Goal: Task Accomplishment & Management: Manage account settings

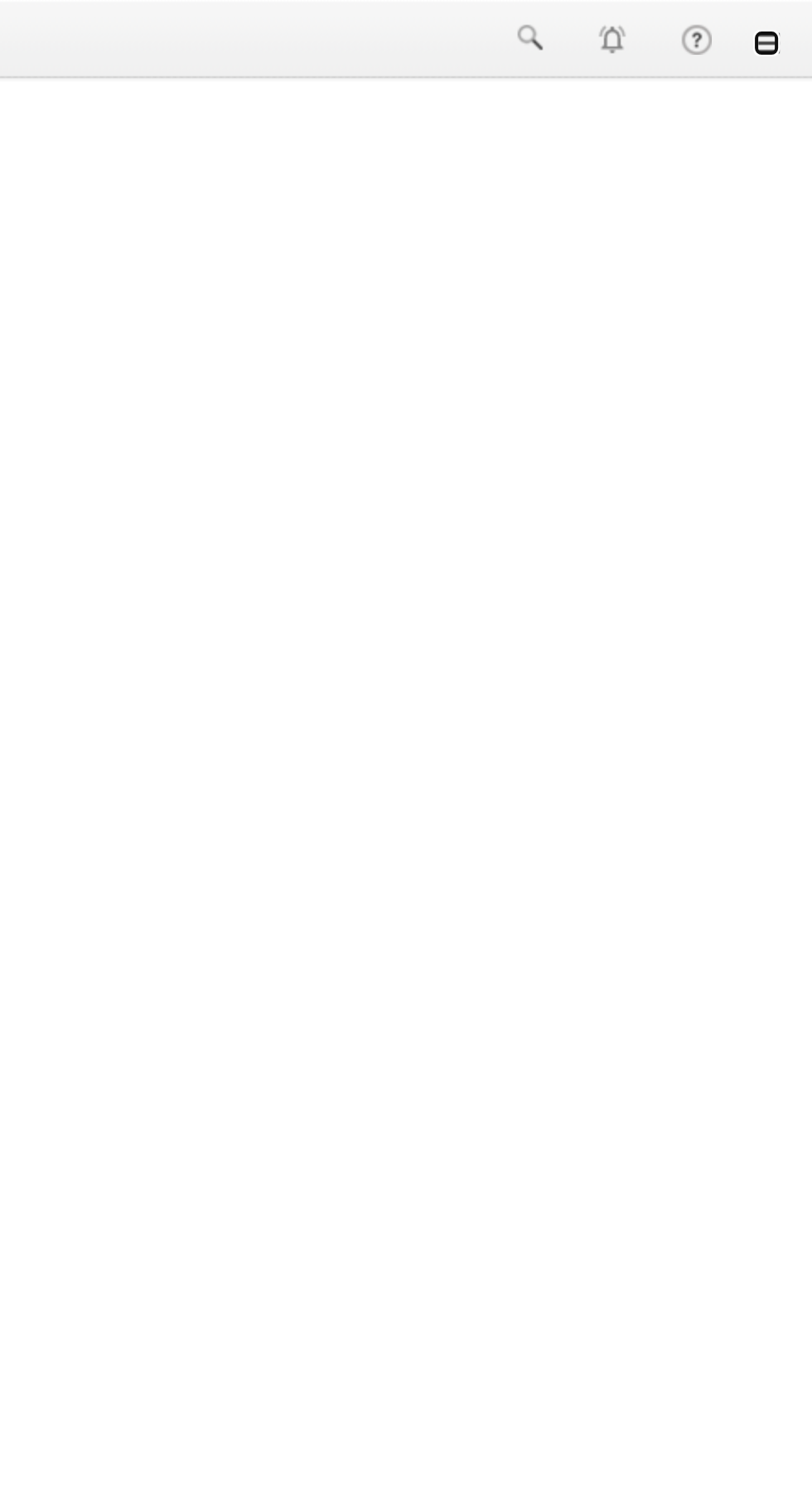
click at [788, 23] on link at bounding box center [789, 21] width 13 height 13
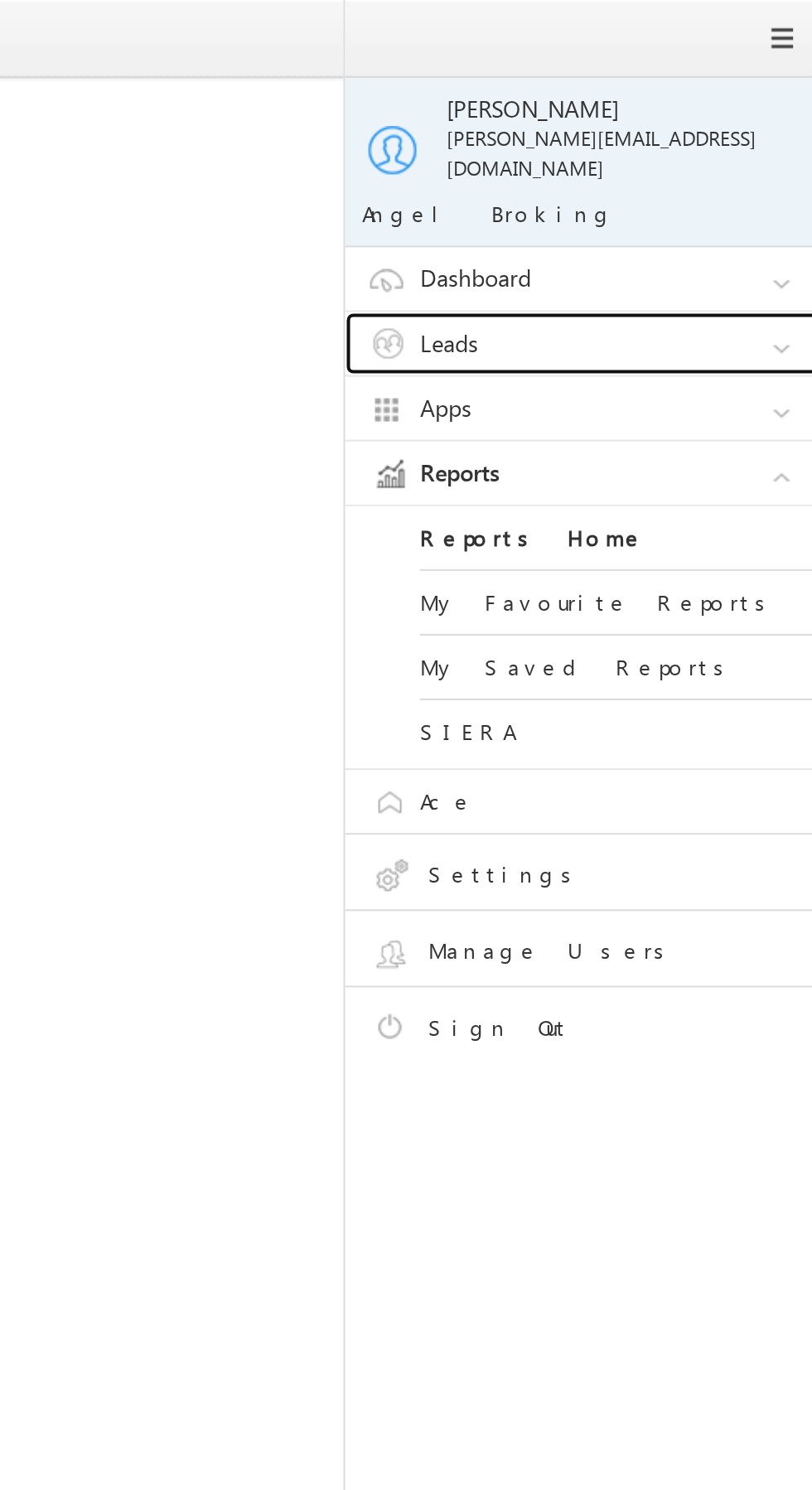
click at [726, 156] on link "Leads" at bounding box center [702, 171] width 248 height 32
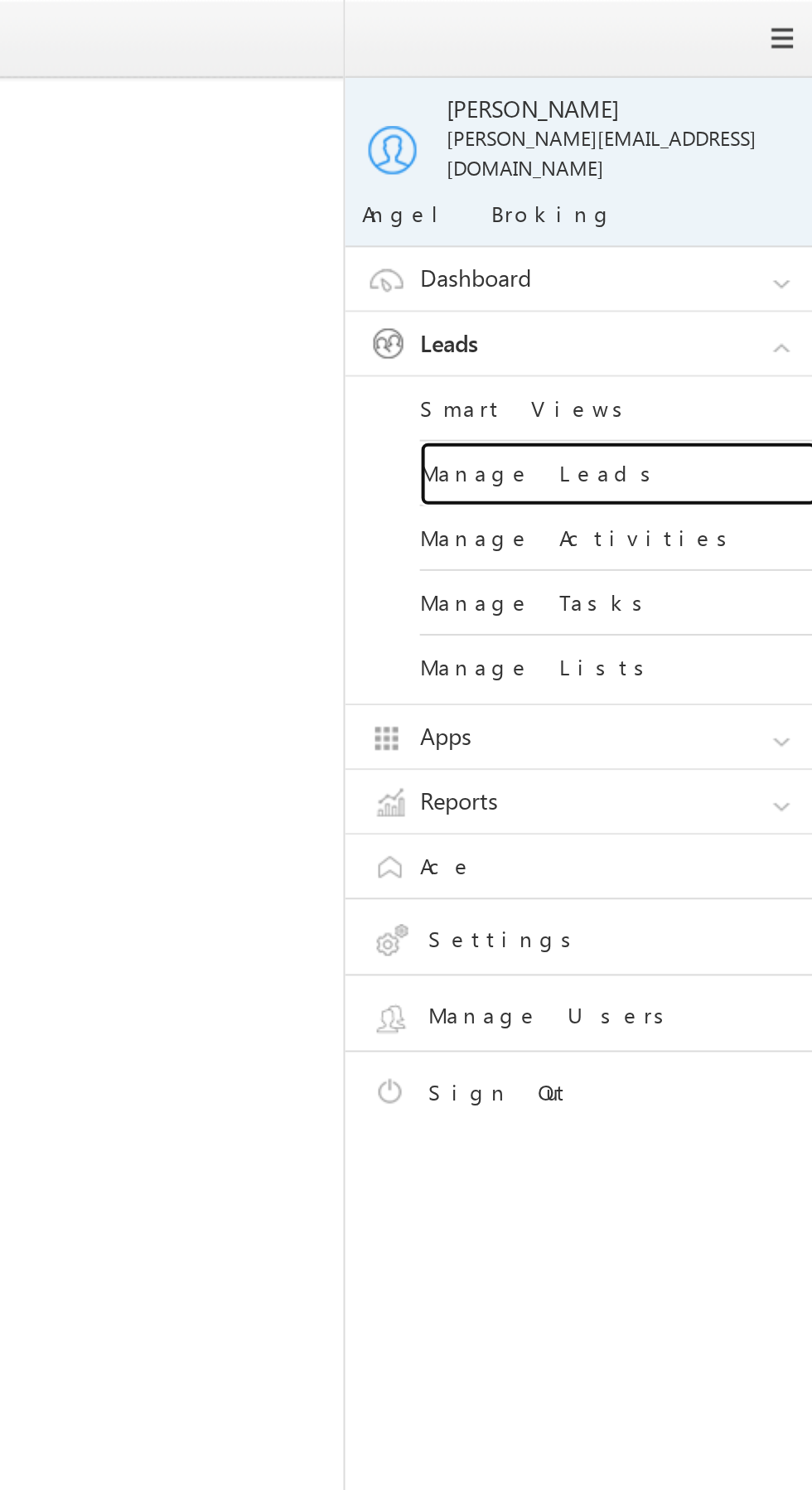
click at [731, 221] on link "Manage Leads" at bounding box center [715, 237] width 199 height 33
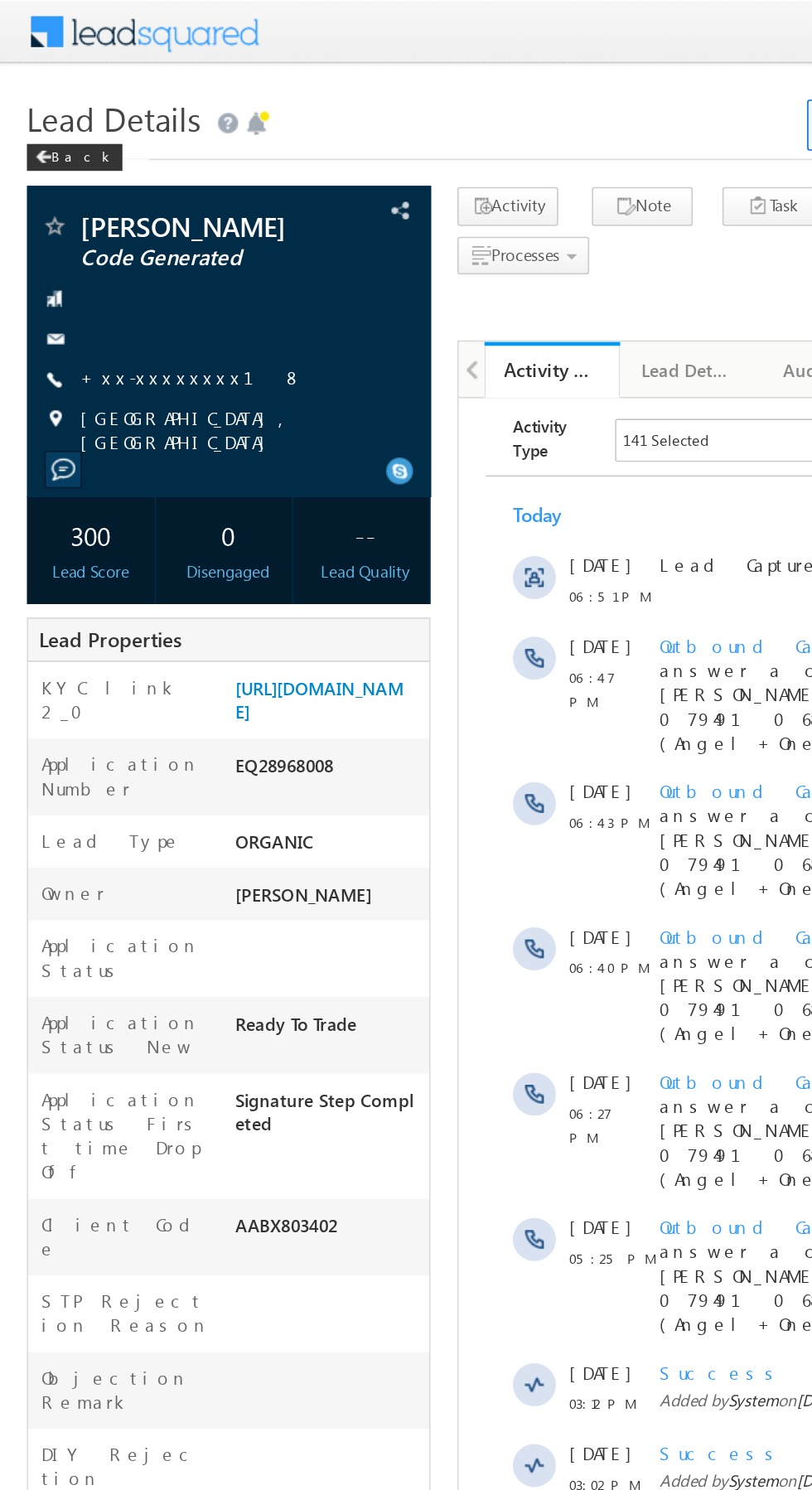
click at [107, 235] on link "+xx-xxxxxxxx18" at bounding box center [118, 232] width 137 height 14
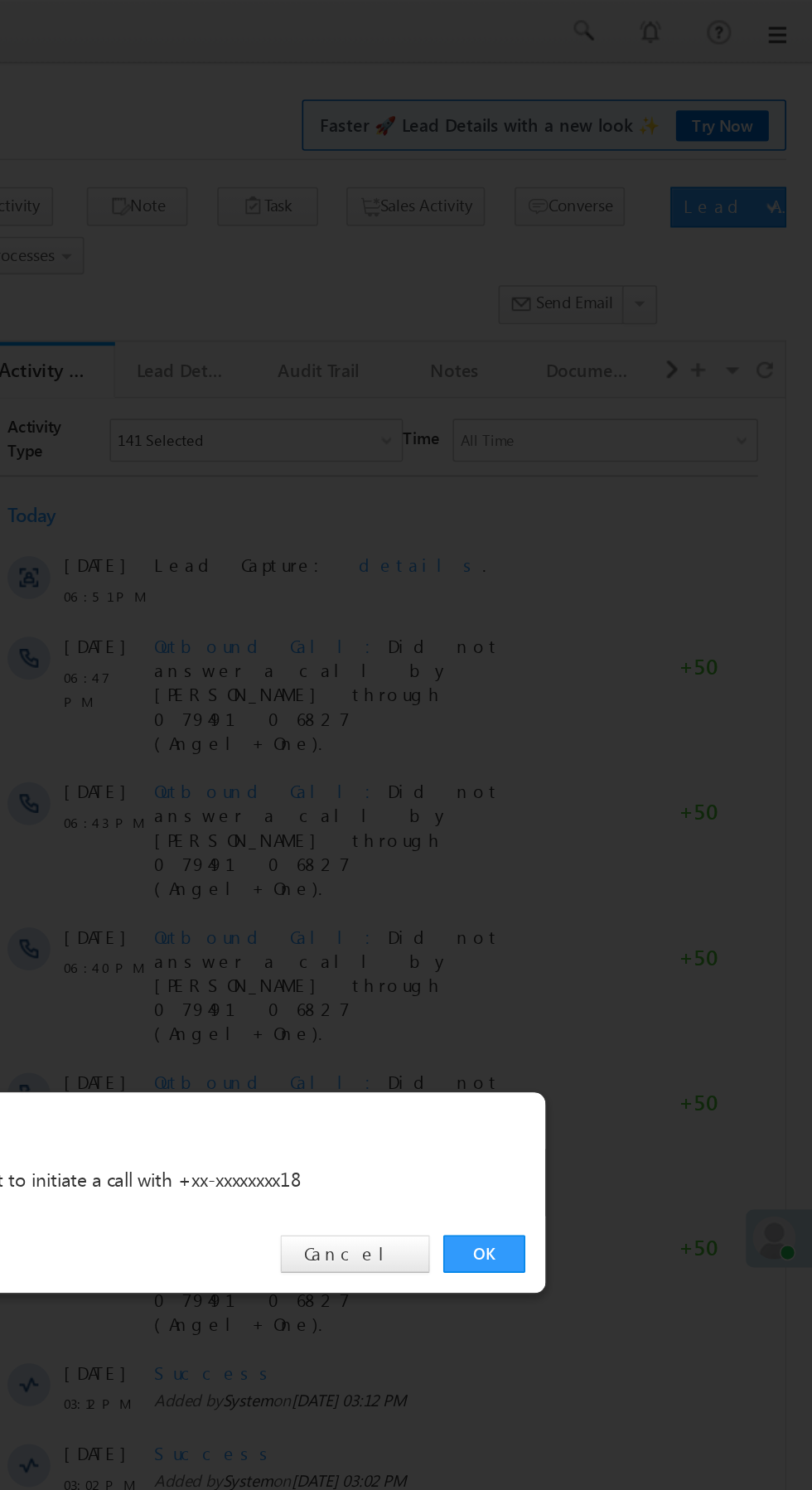
click at [613, 768] on link "OK" at bounding box center [609, 772] width 51 height 23
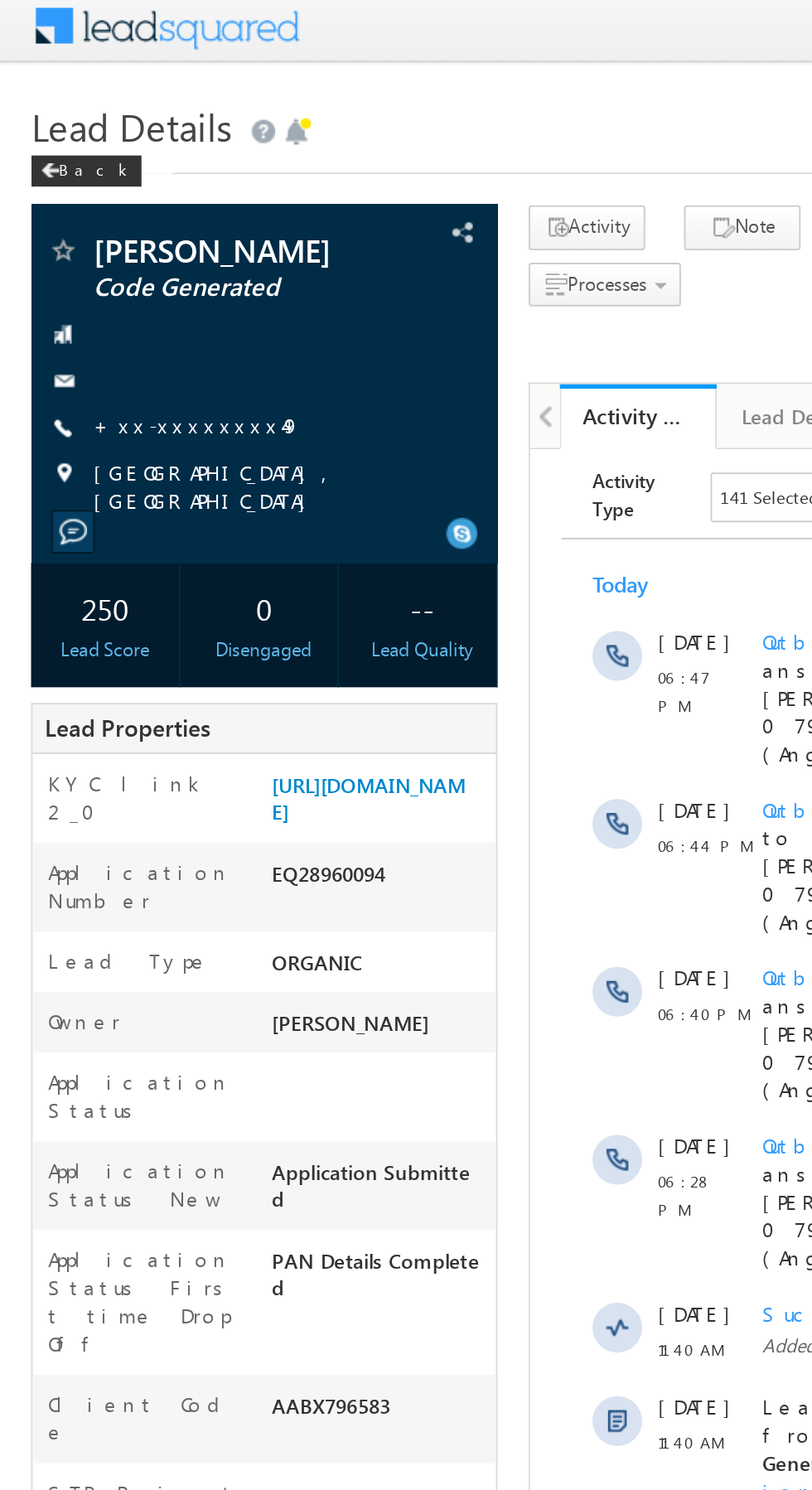
click at [99, 229] on link "+xx-xxxxxxxx49" at bounding box center [105, 232] width 111 height 14
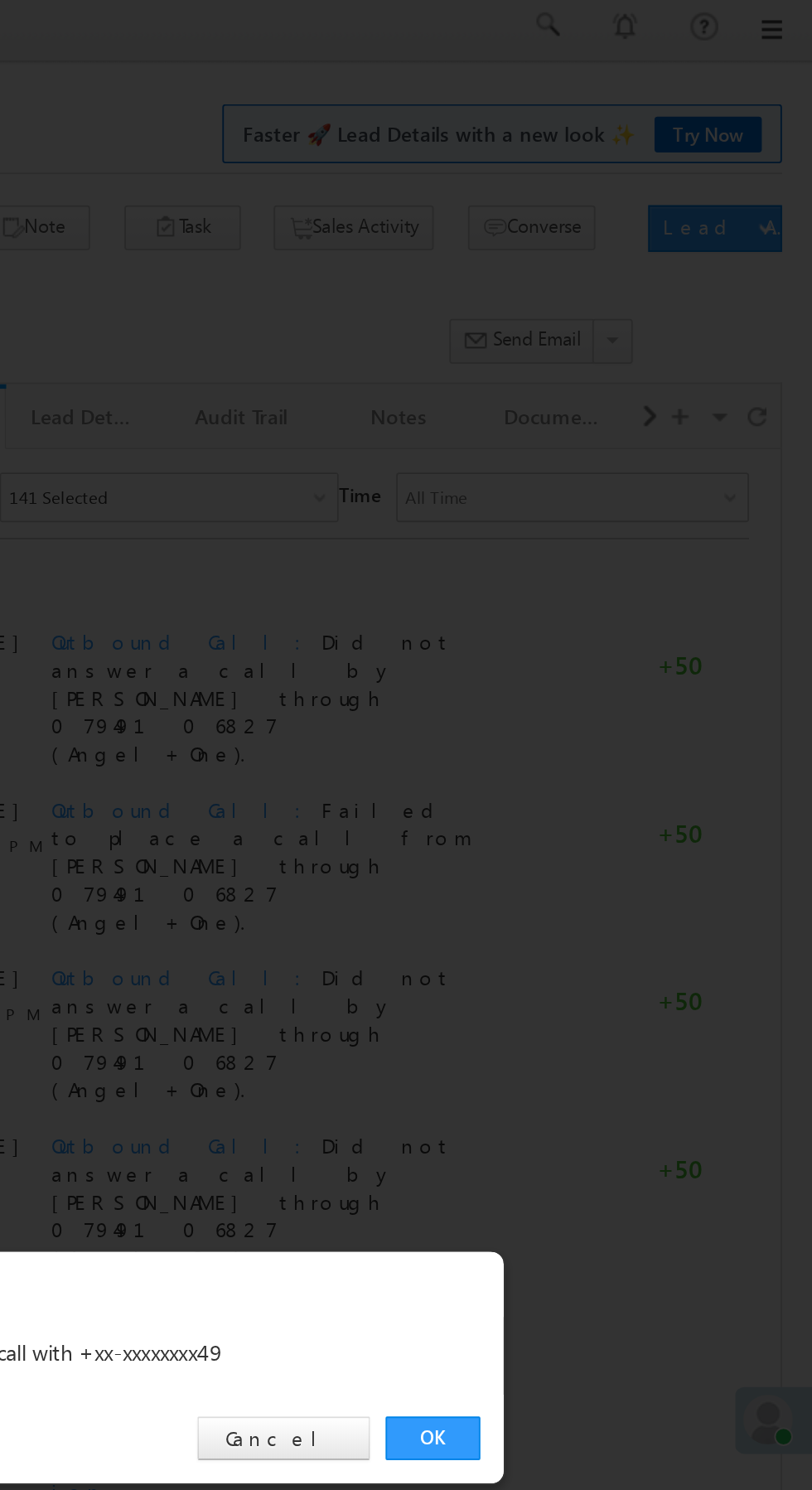
click at [619, 777] on link "OK" at bounding box center [609, 772] width 51 height 23
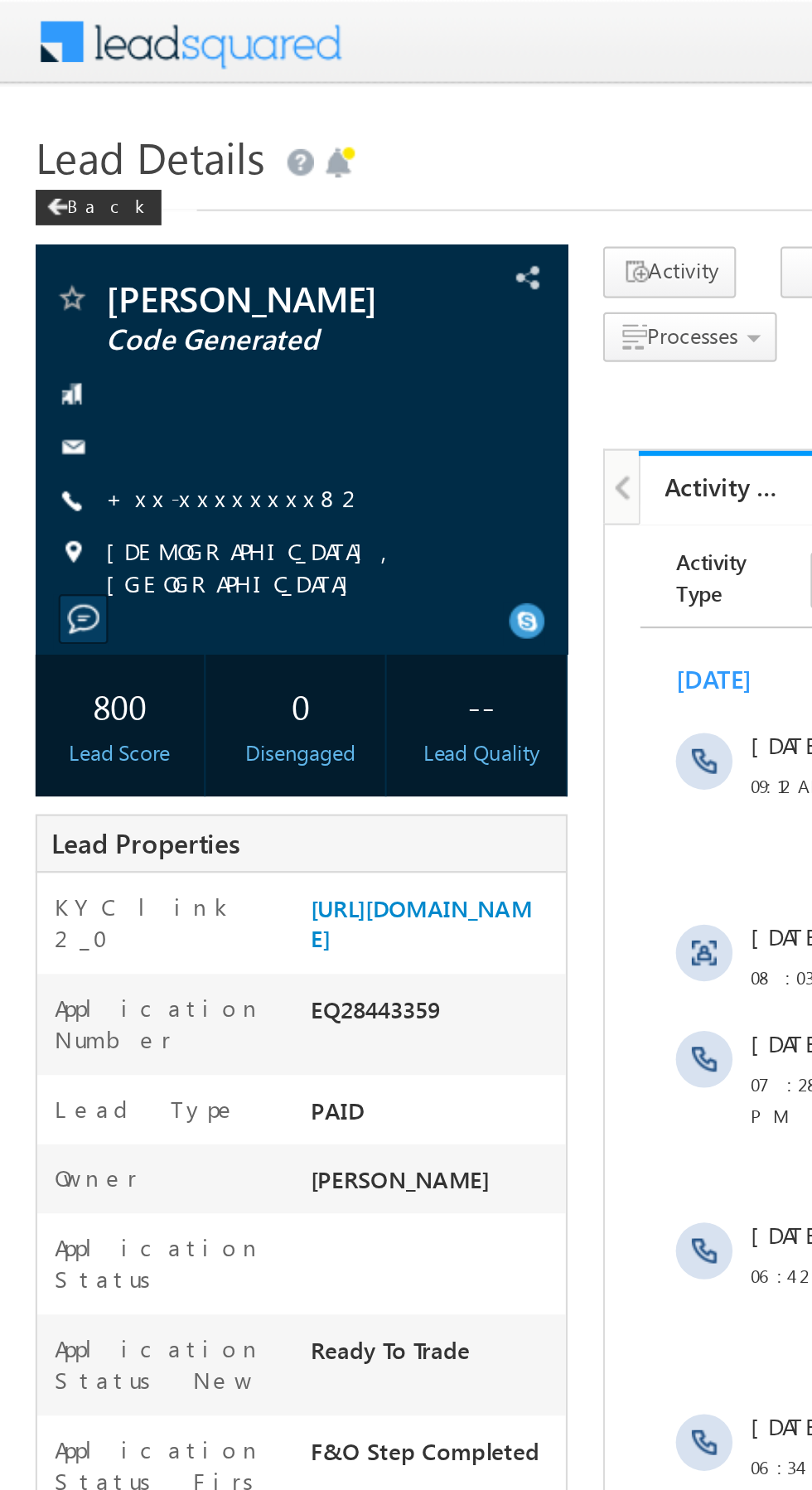
click at [103, 238] on link "+xx-xxxxxxxx82" at bounding box center [111, 232] width 122 height 14
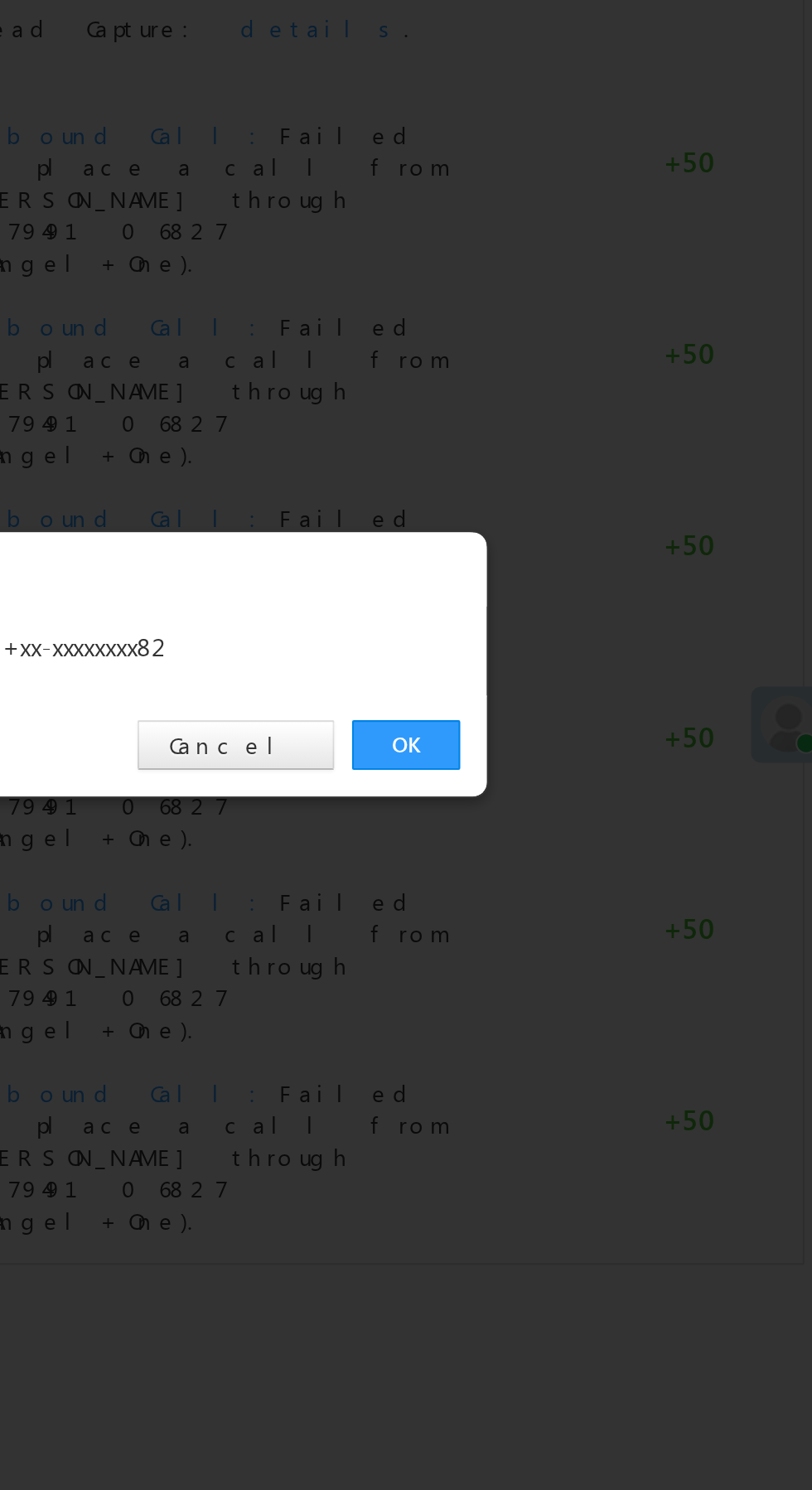
click at [609, 774] on link "OK" at bounding box center [609, 772] width 51 height 23
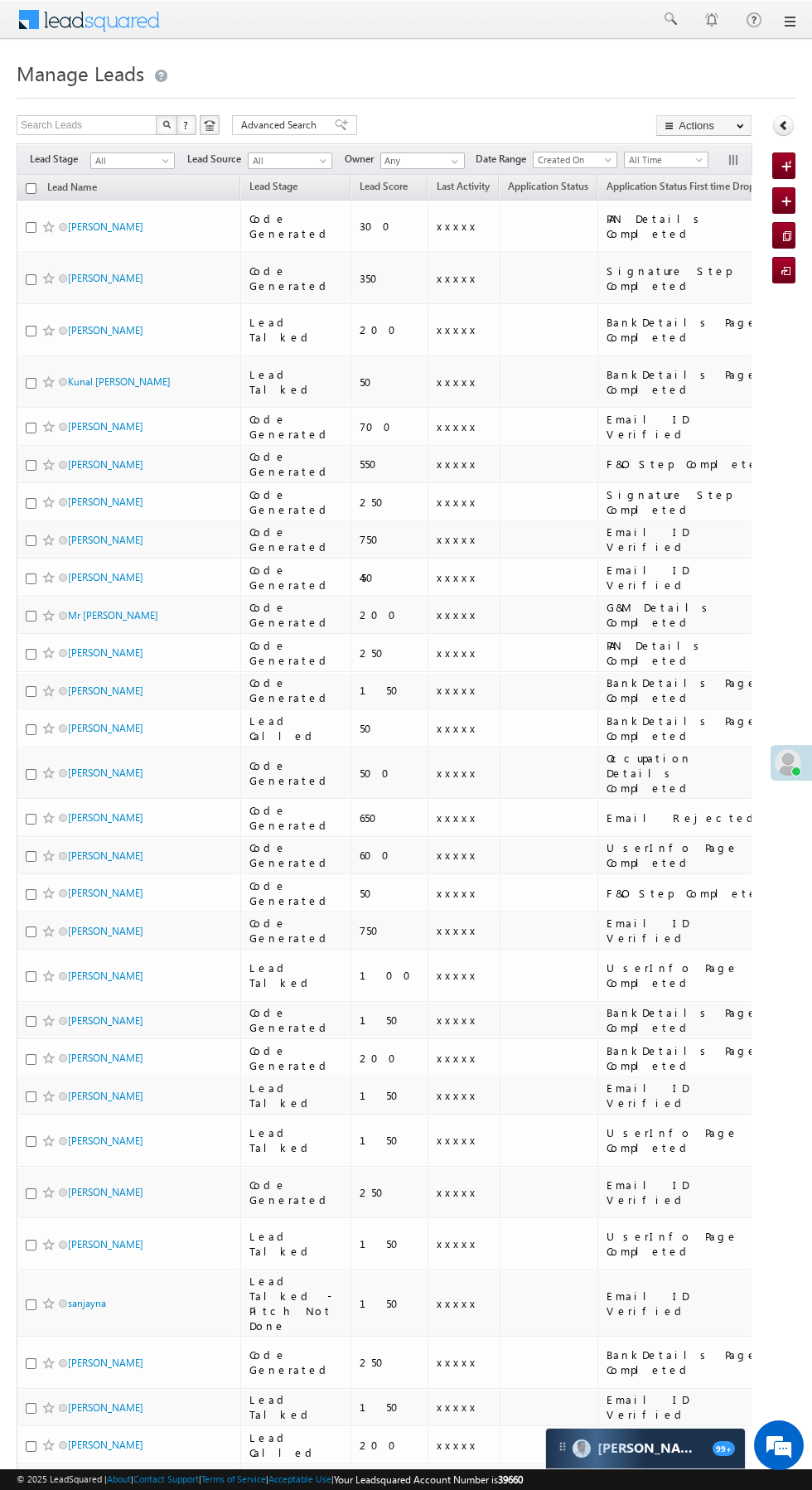
scroll to position [0, 3]
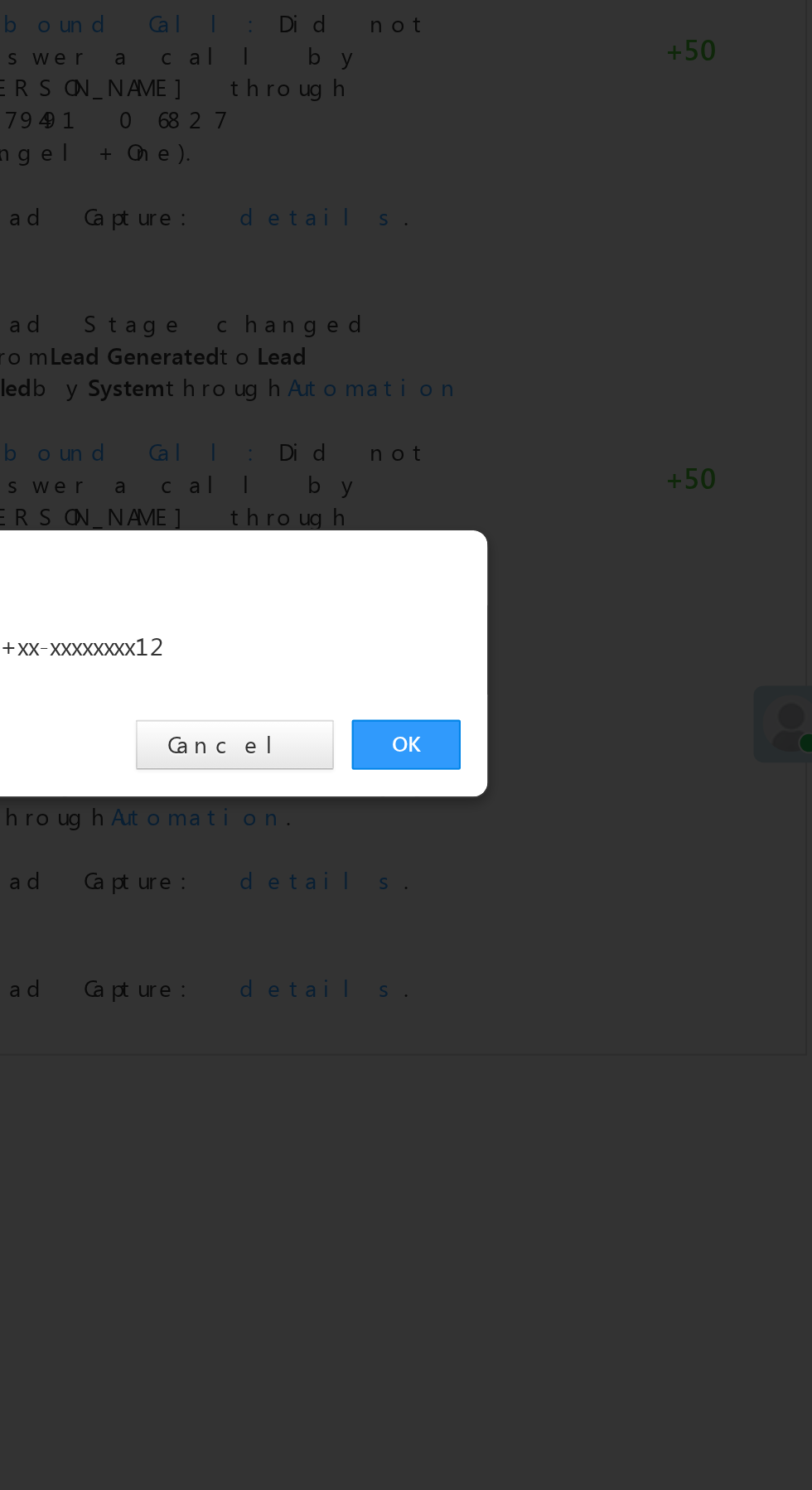
click at [610, 771] on link "OK" at bounding box center [609, 772] width 51 height 23
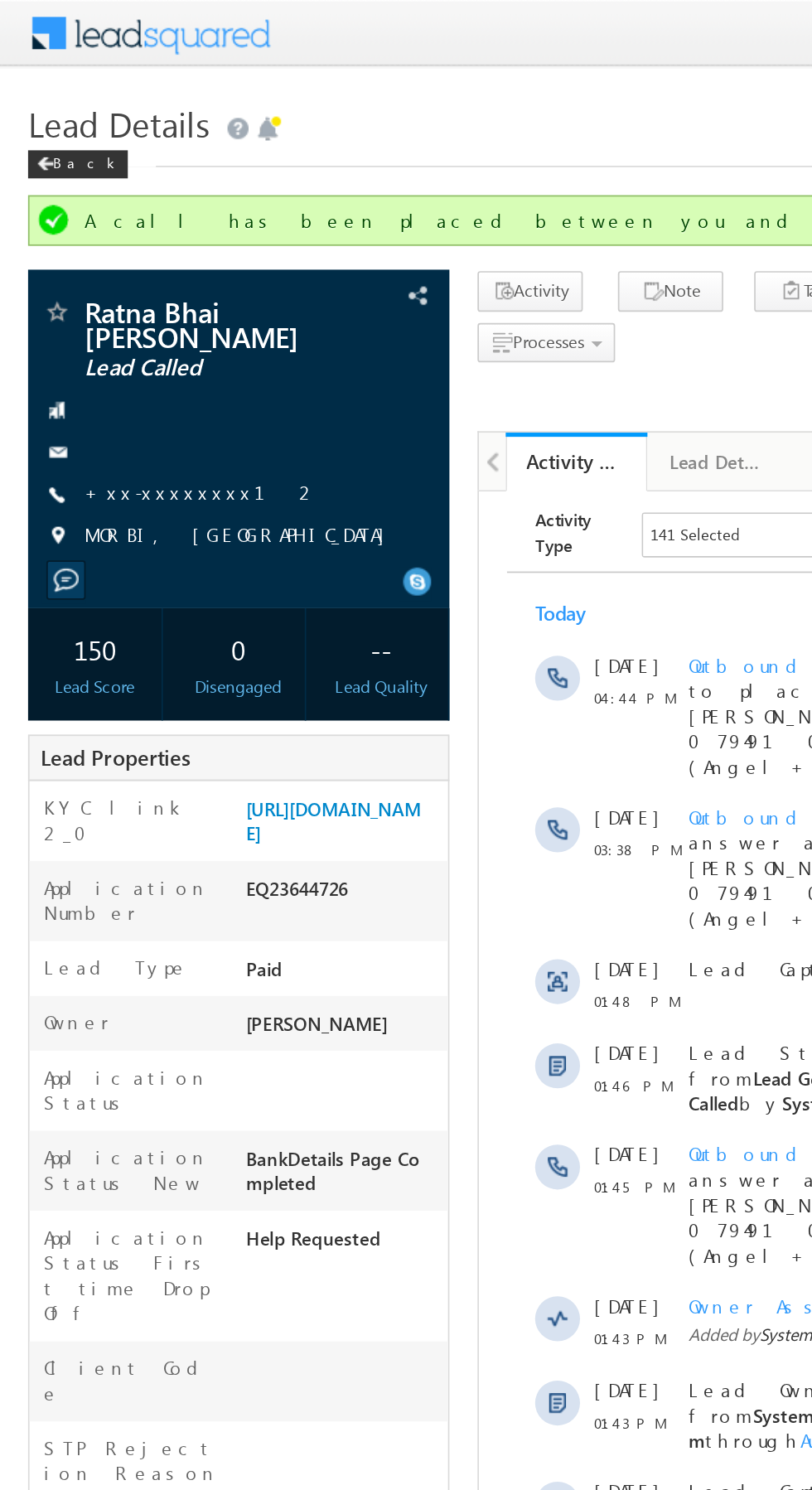
click at [107, 292] on link "+xx-xxxxxxxx12" at bounding box center [119, 290] width 139 height 14
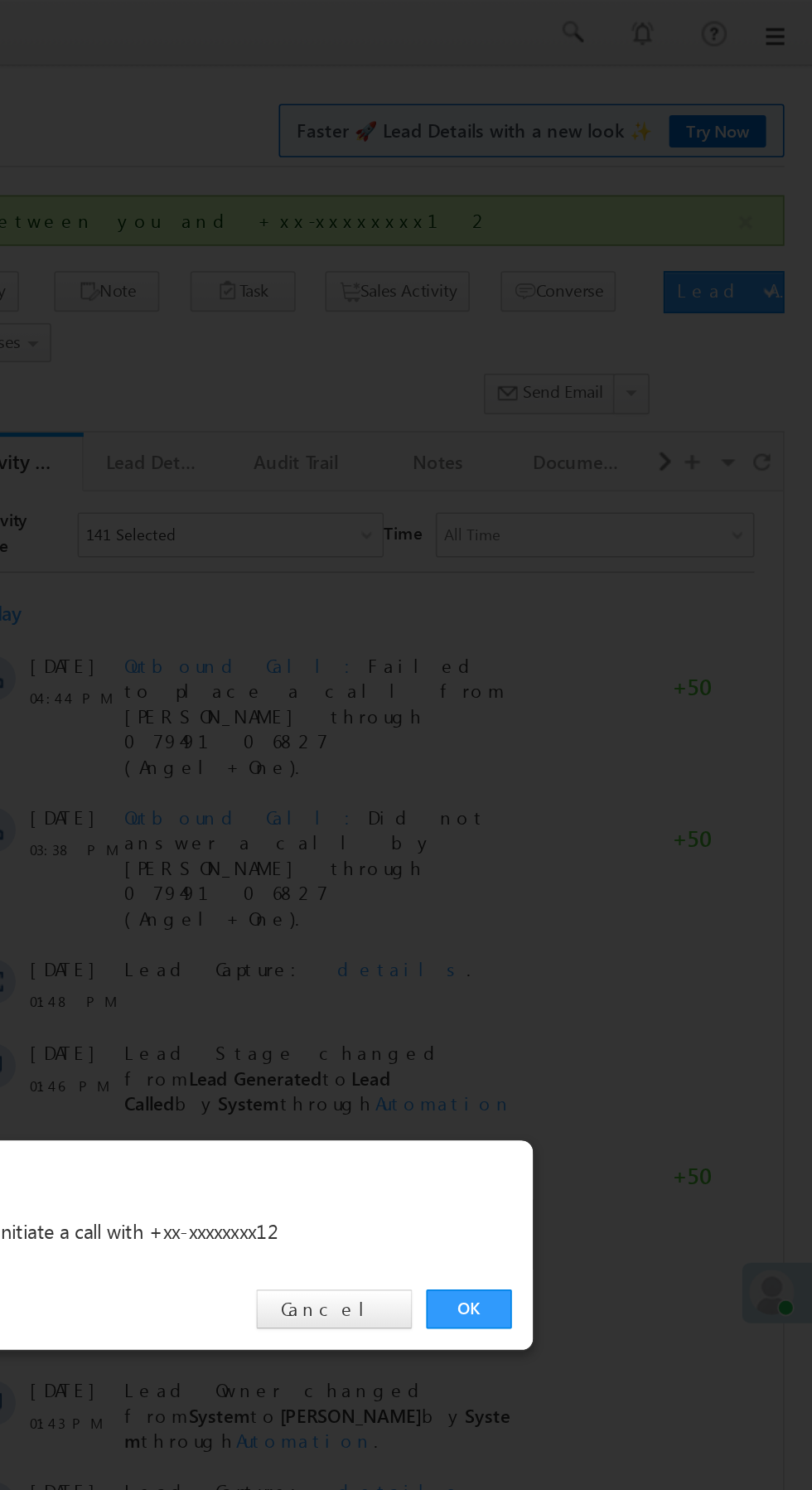
click at [614, 778] on link "OK" at bounding box center [609, 772] width 51 height 23
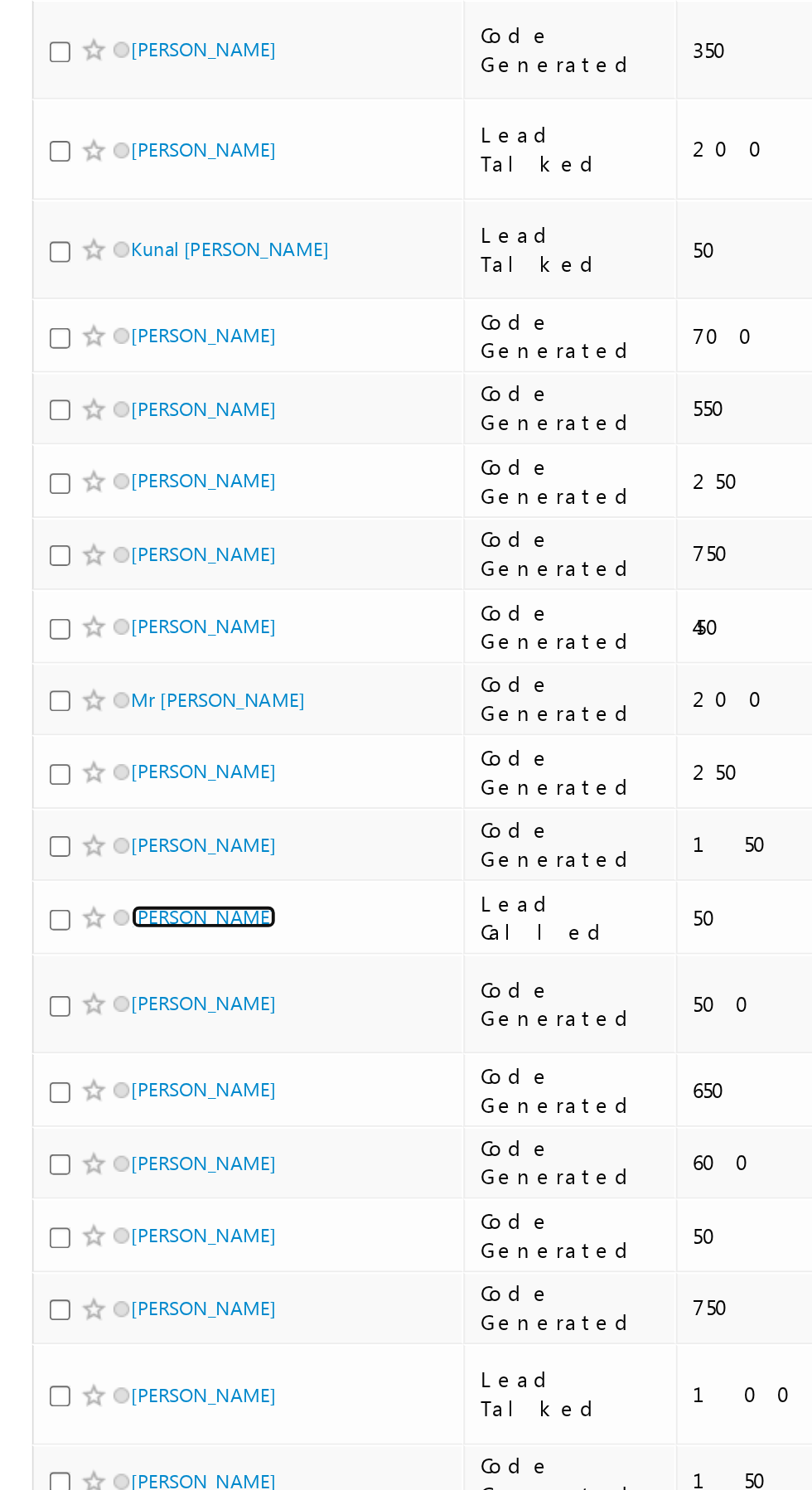
click at [90, 825] on link "Fayaz mir" at bounding box center [106, 831] width 75 height 13
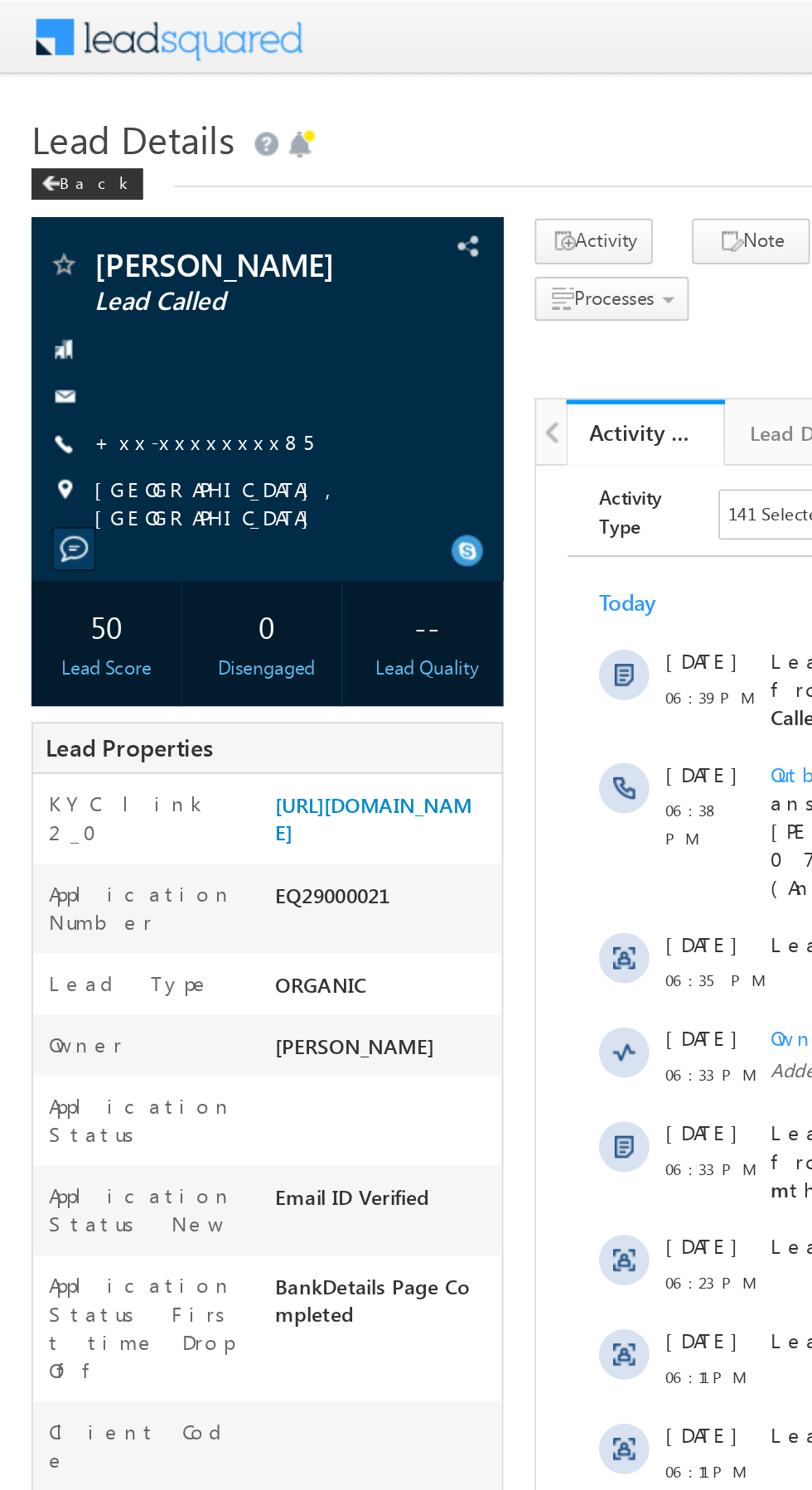
click at [104, 227] on link "+xx-xxxxxxxx85" at bounding box center [108, 232] width 115 height 14
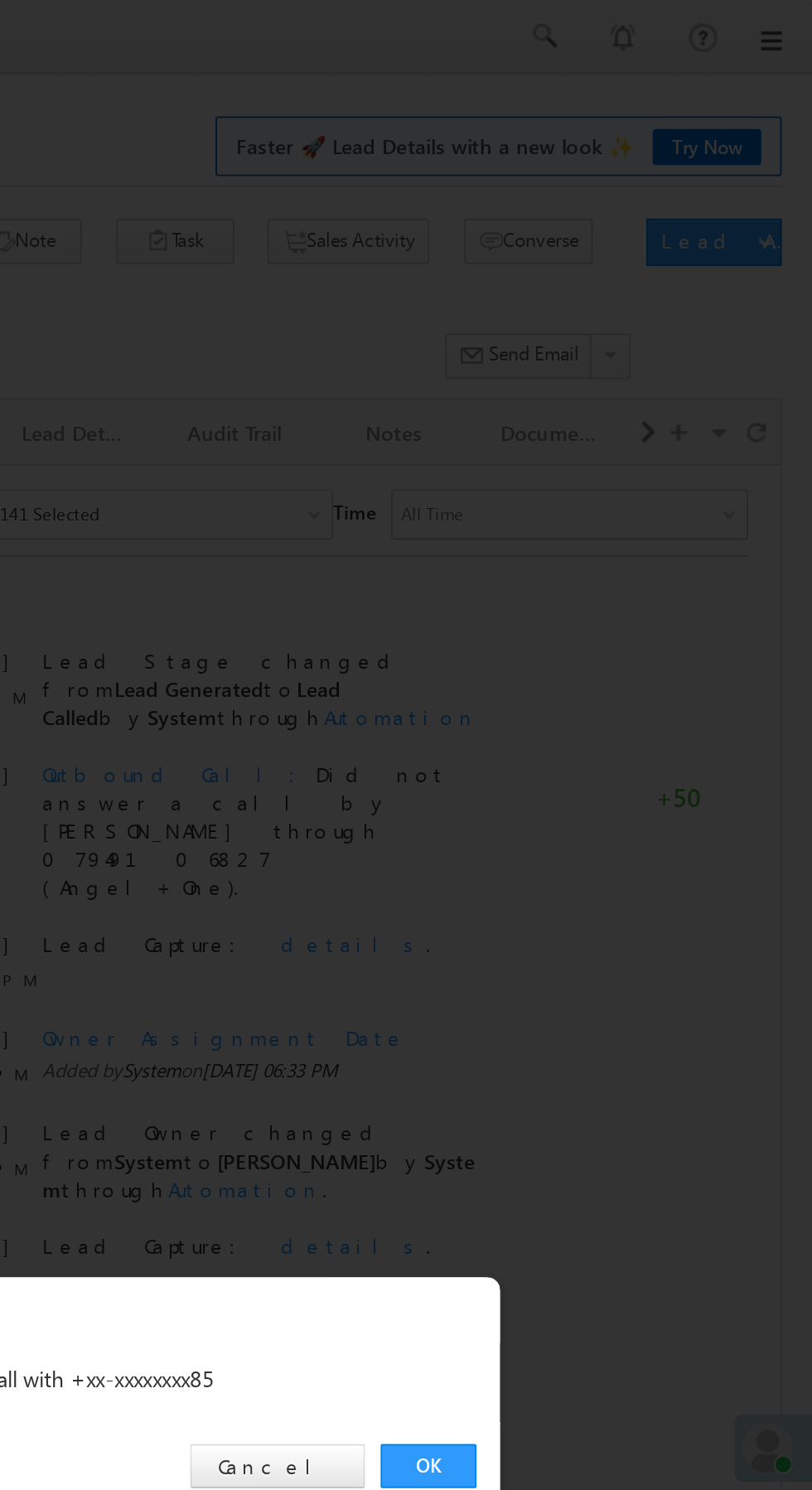
click at [617, 777] on link "OK" at bounding box center [609, 772] width 51 height 23
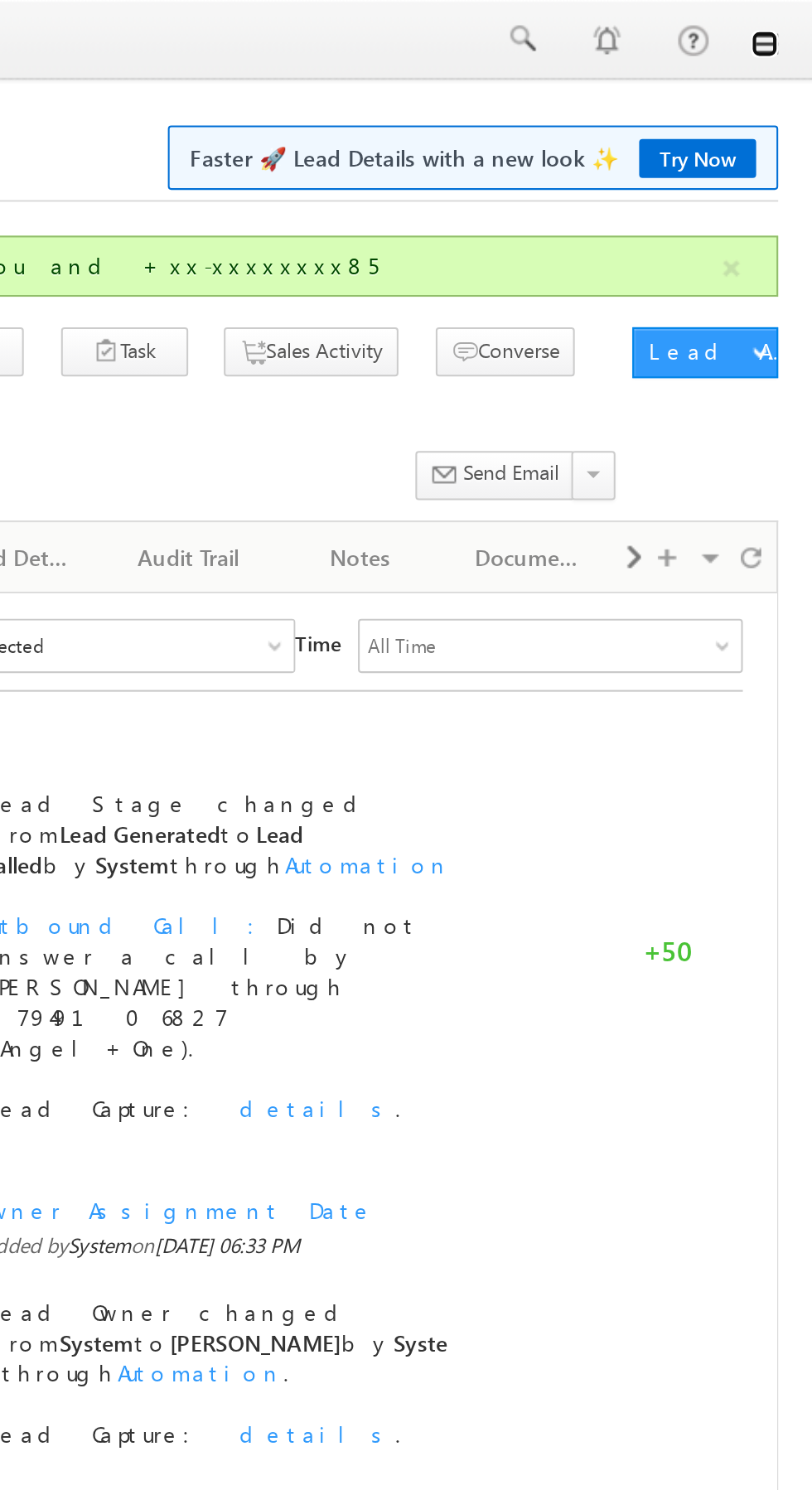
click at [790, 23] on link at bounding box center [789, 21] width 13 height 13
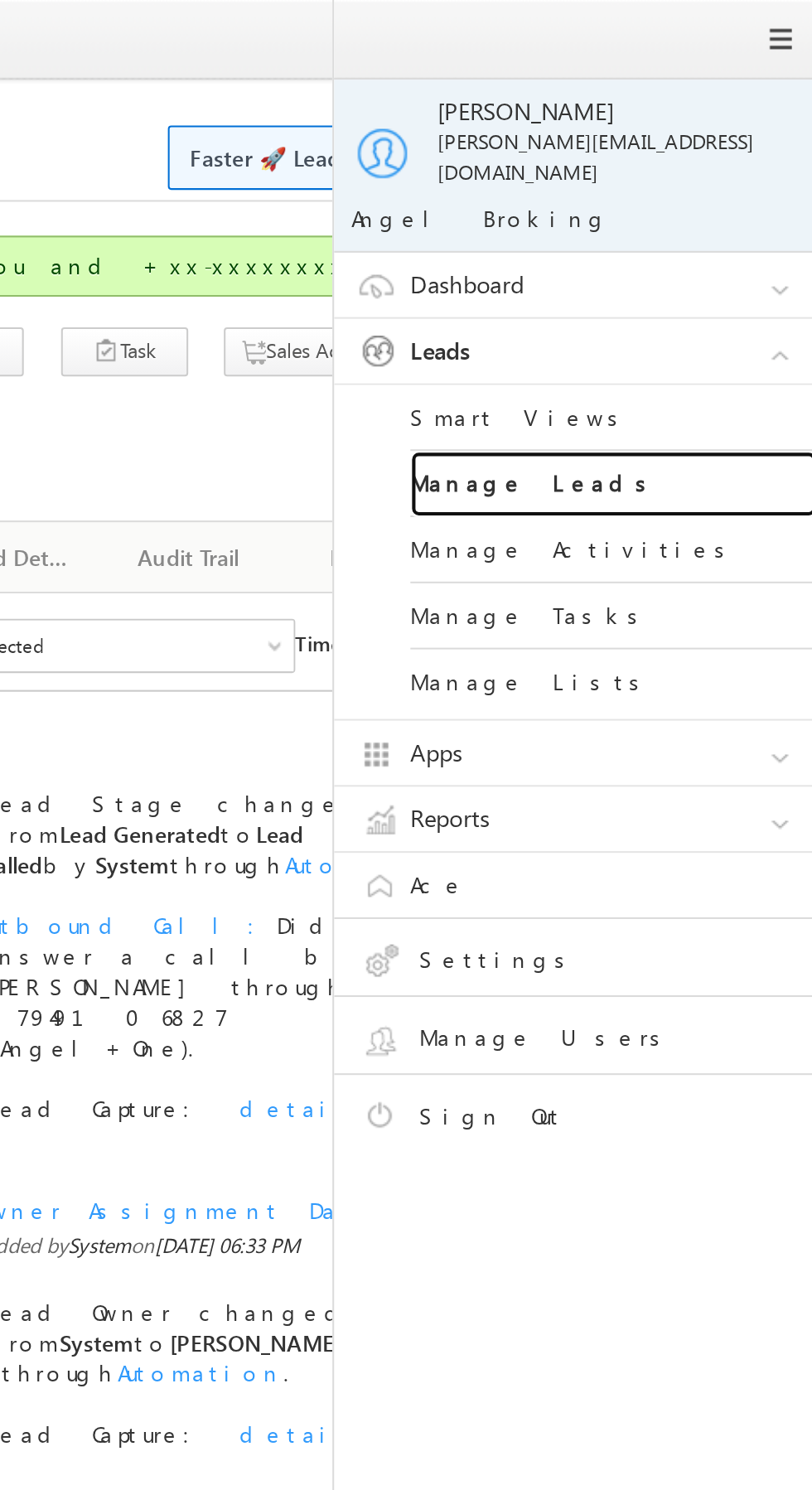
click at [721, 227] on link "Manage Leads" at bounding box center [715, 237] width 199 height 33
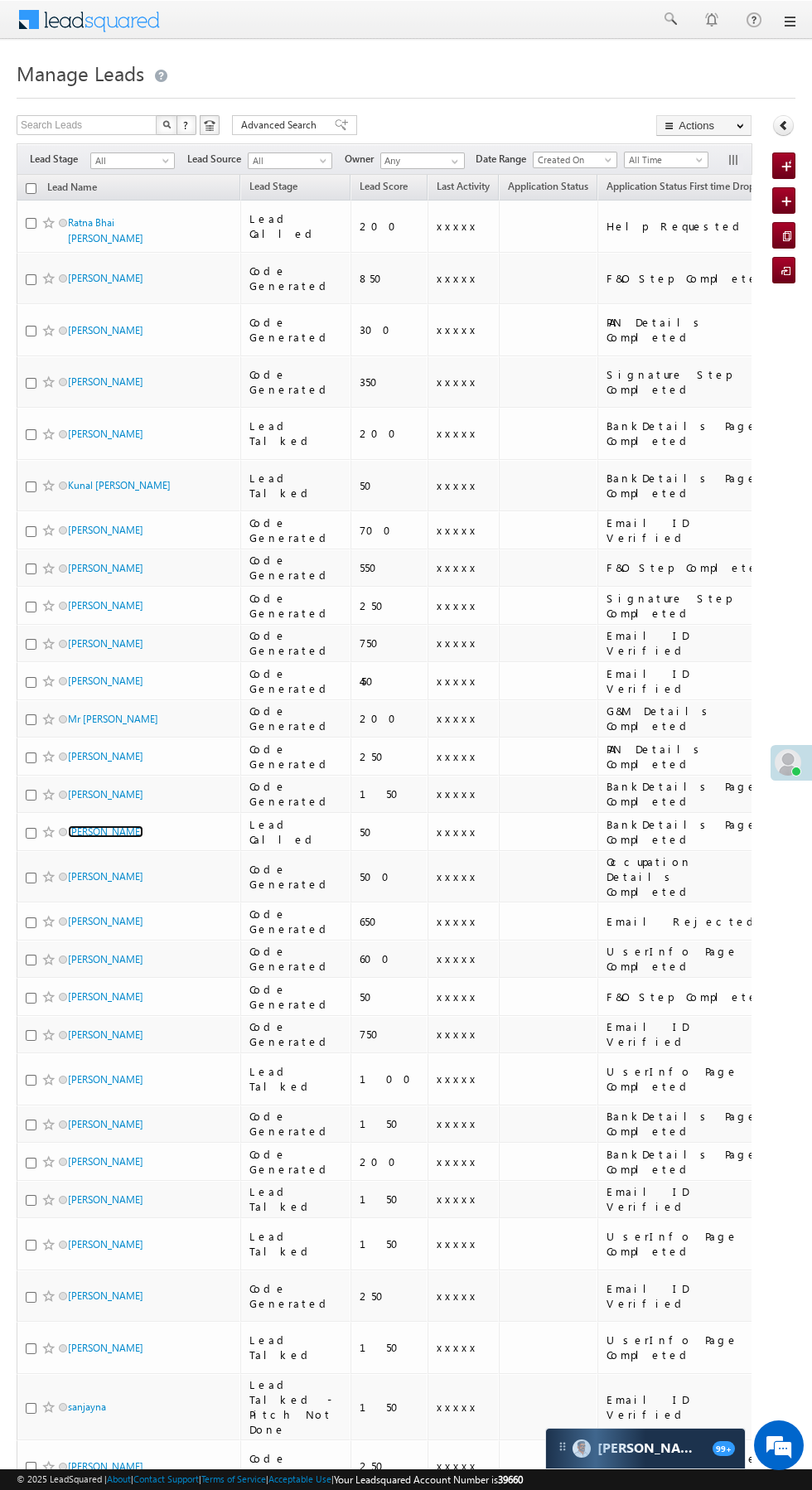
click at [92, 825] on link "[PERSON_NAME]" at bounding box center [106, 831] width 75 height 13
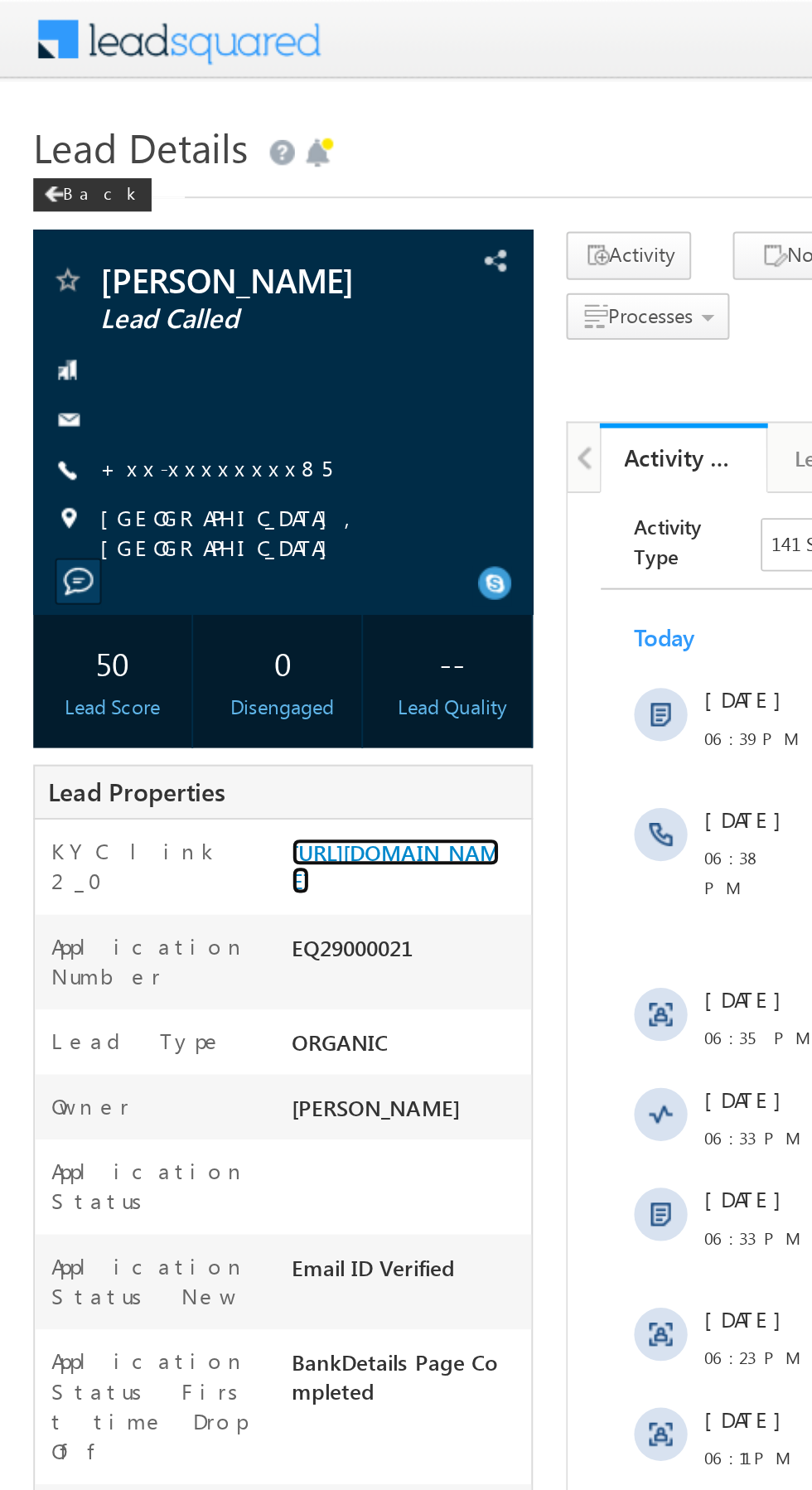
click at [192, 445] on link "[URL][DOMAIN_NAME]" at bounding box center [197, 430] width 104 height 28
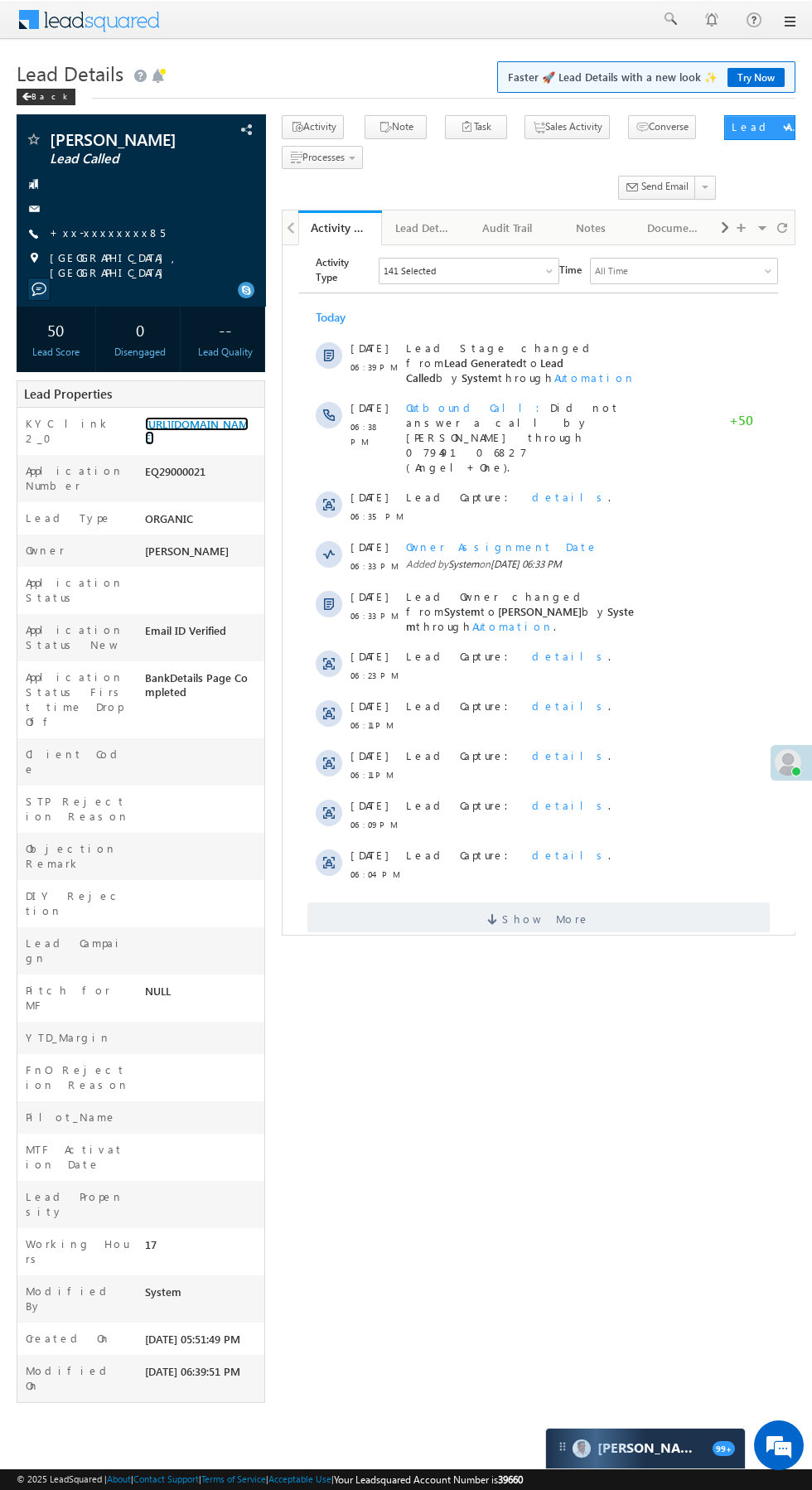
click at [217, 445] on link "[URL][DOMAIN_NAME]" at bounding box center [197, 430] width 104 height 28
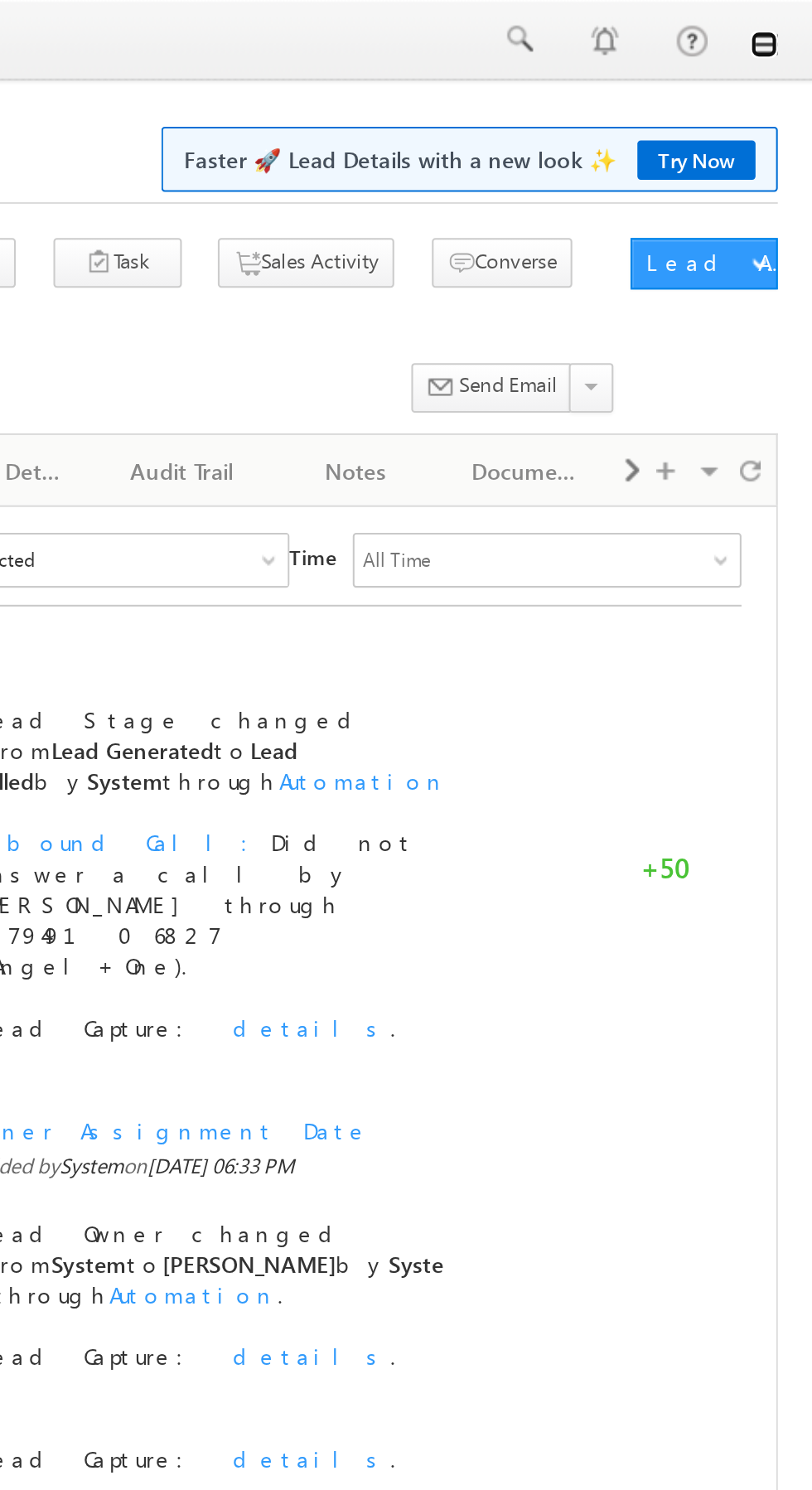
click at [791, 27] on link at bounding box center [789, 21] width 13 height 13
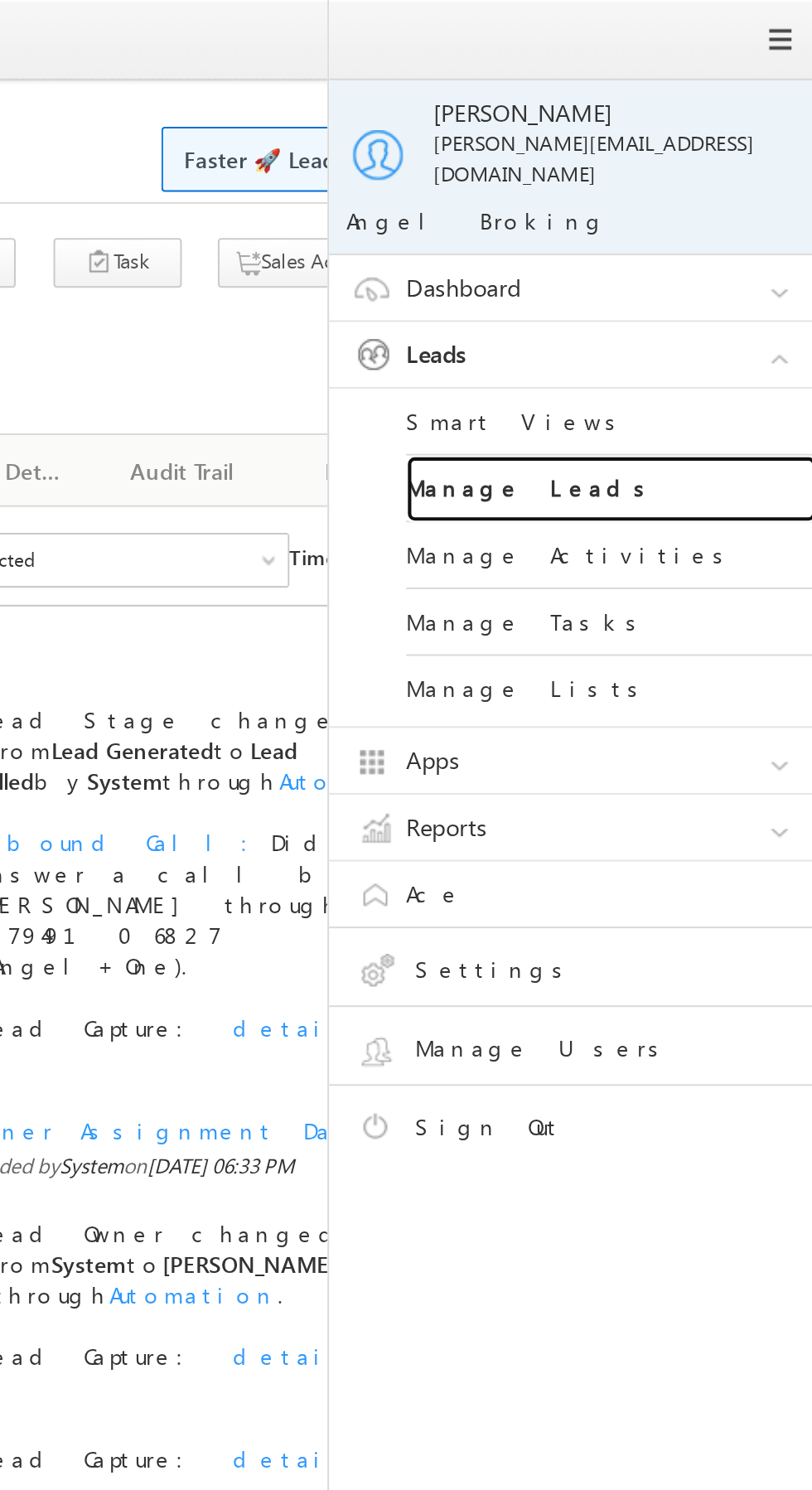
click at [715, 220] on link "Manage Leads" at bounding box center [715, 237] width 199 height 33
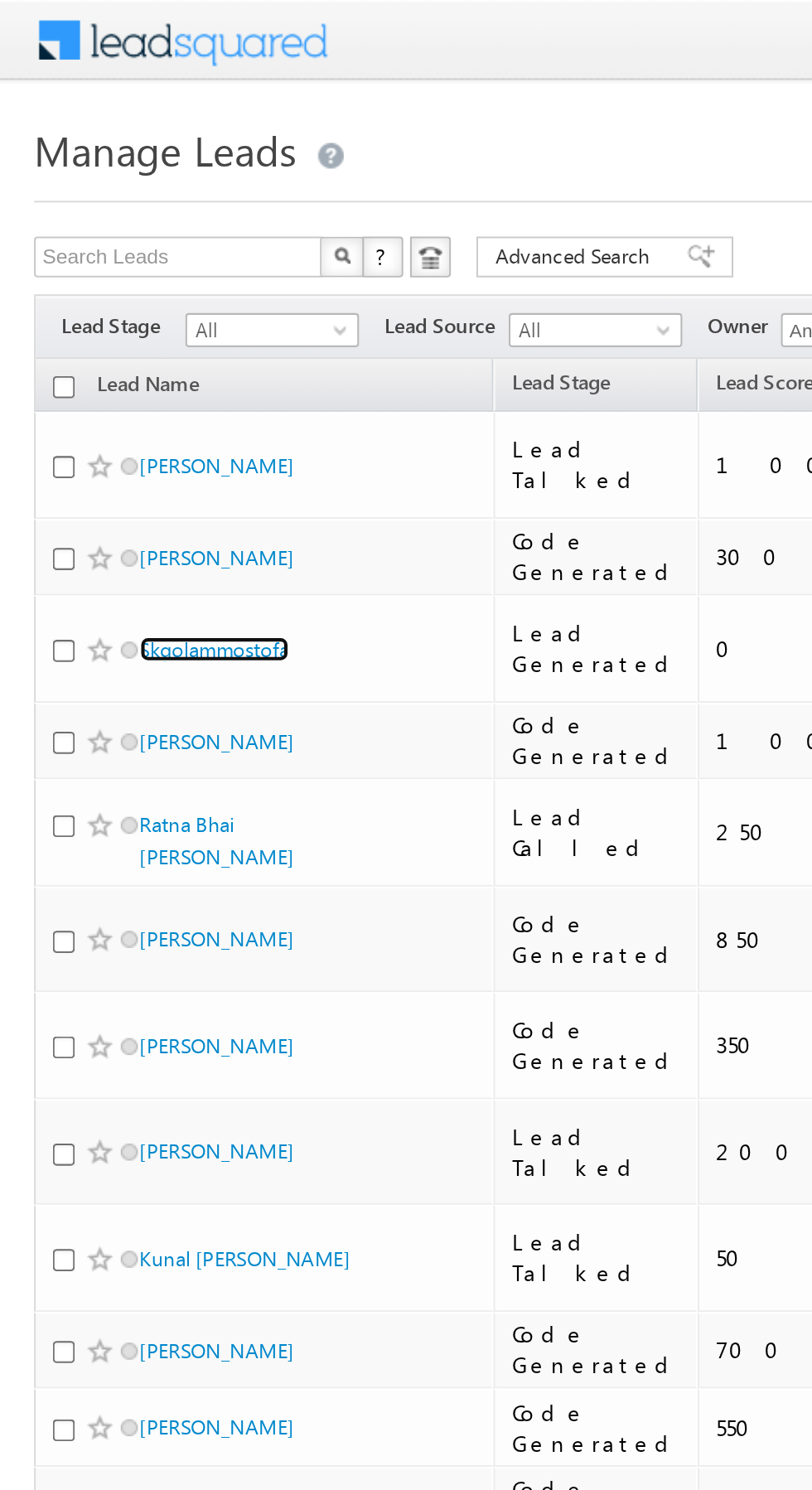
click at [123, 310] on link "Skgolammostofa" at bounding box center [105, 316] width 73 height 13
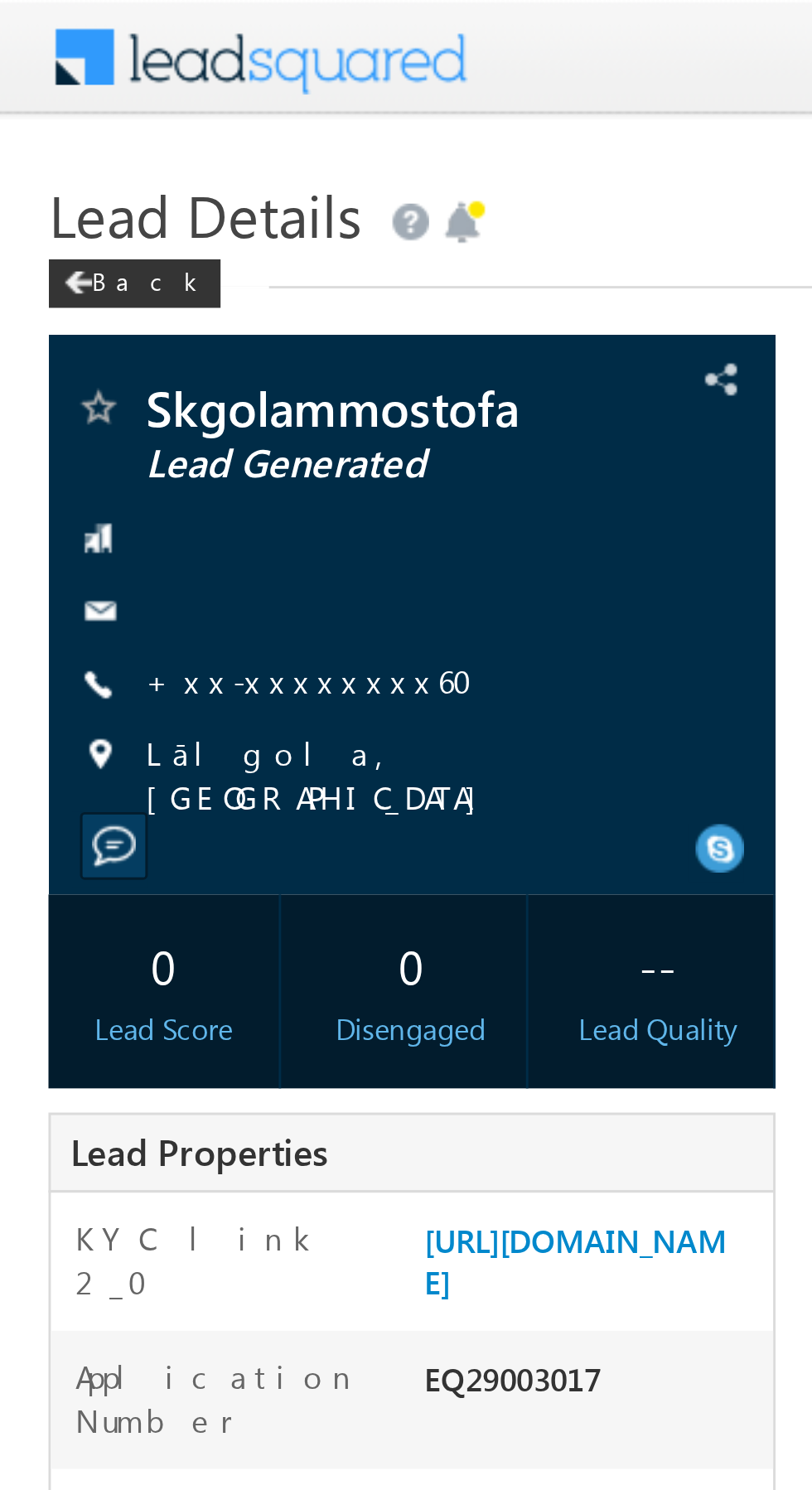
click at [98, 236] on link "+xx-xxxxxxxx60" at bounding box center [111, 232] width 122 height 14
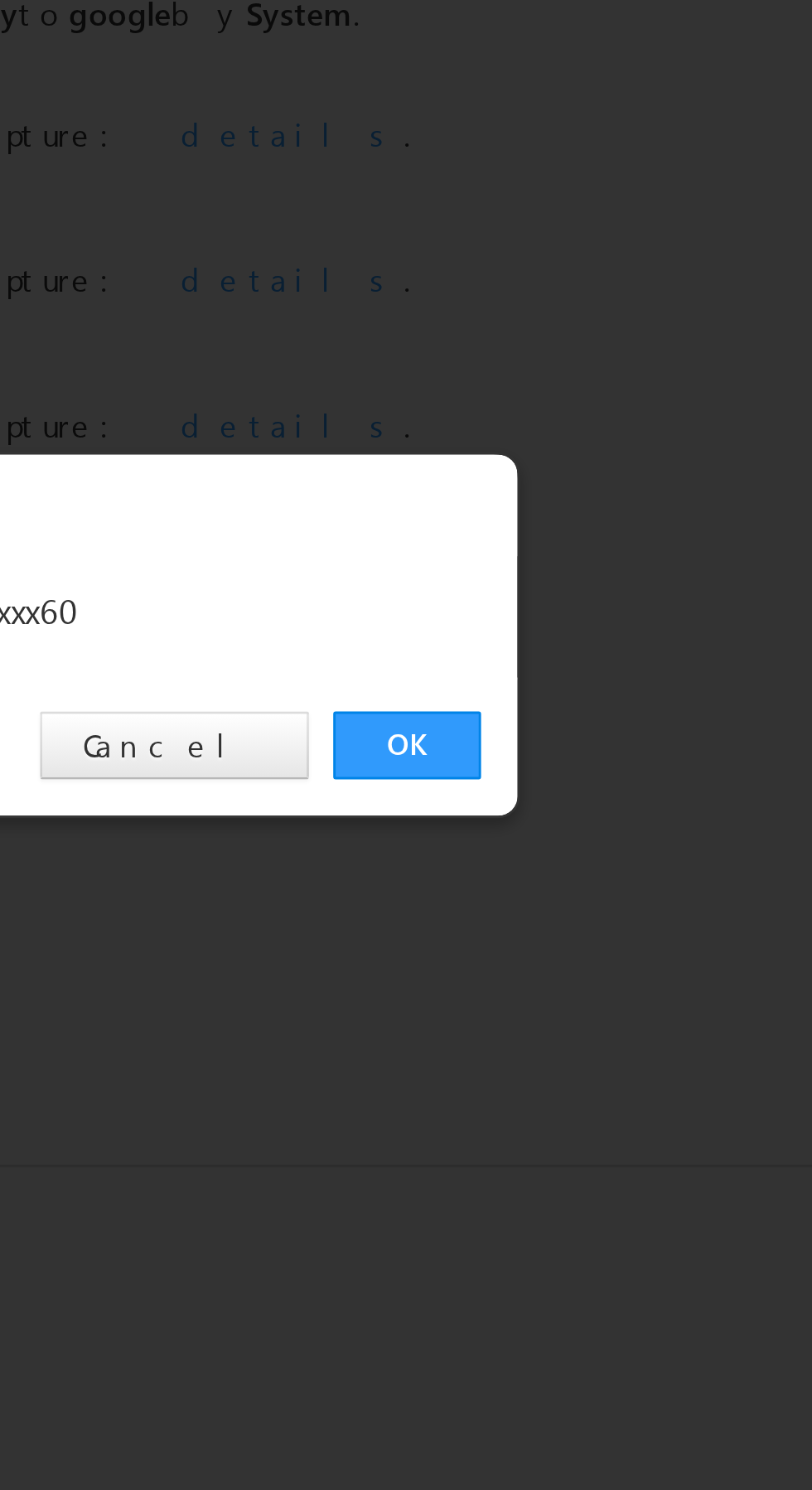
click at [610, 777] on link "OK" at bounding box center [609, 772] width 51 height 23
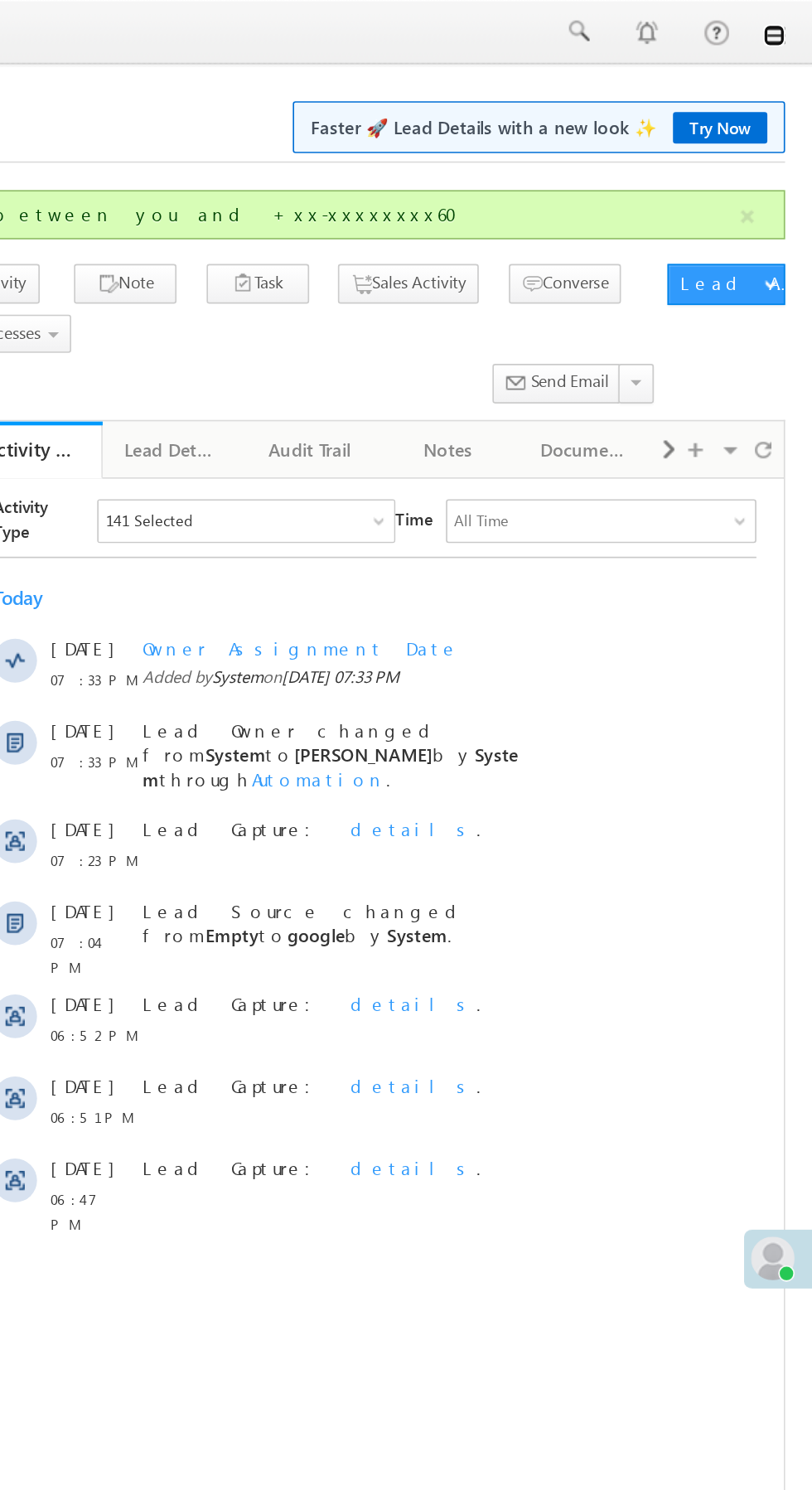
click at [783, 26] on link at bounding box center [789, 21] width 13 height 13
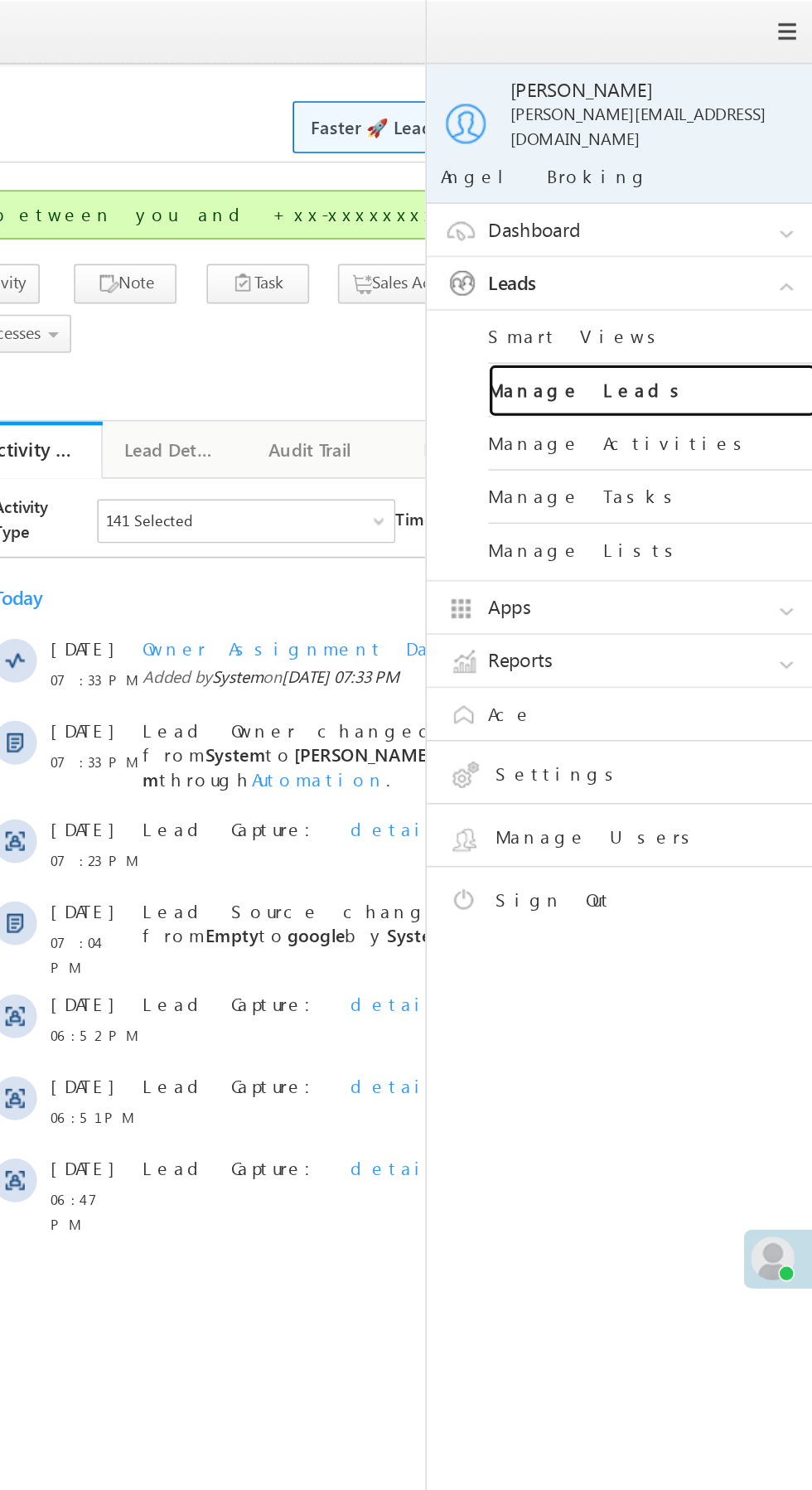
click at [728, 220] on link "Manage Leads" at bounding box center [715, 237] width 199 height 33
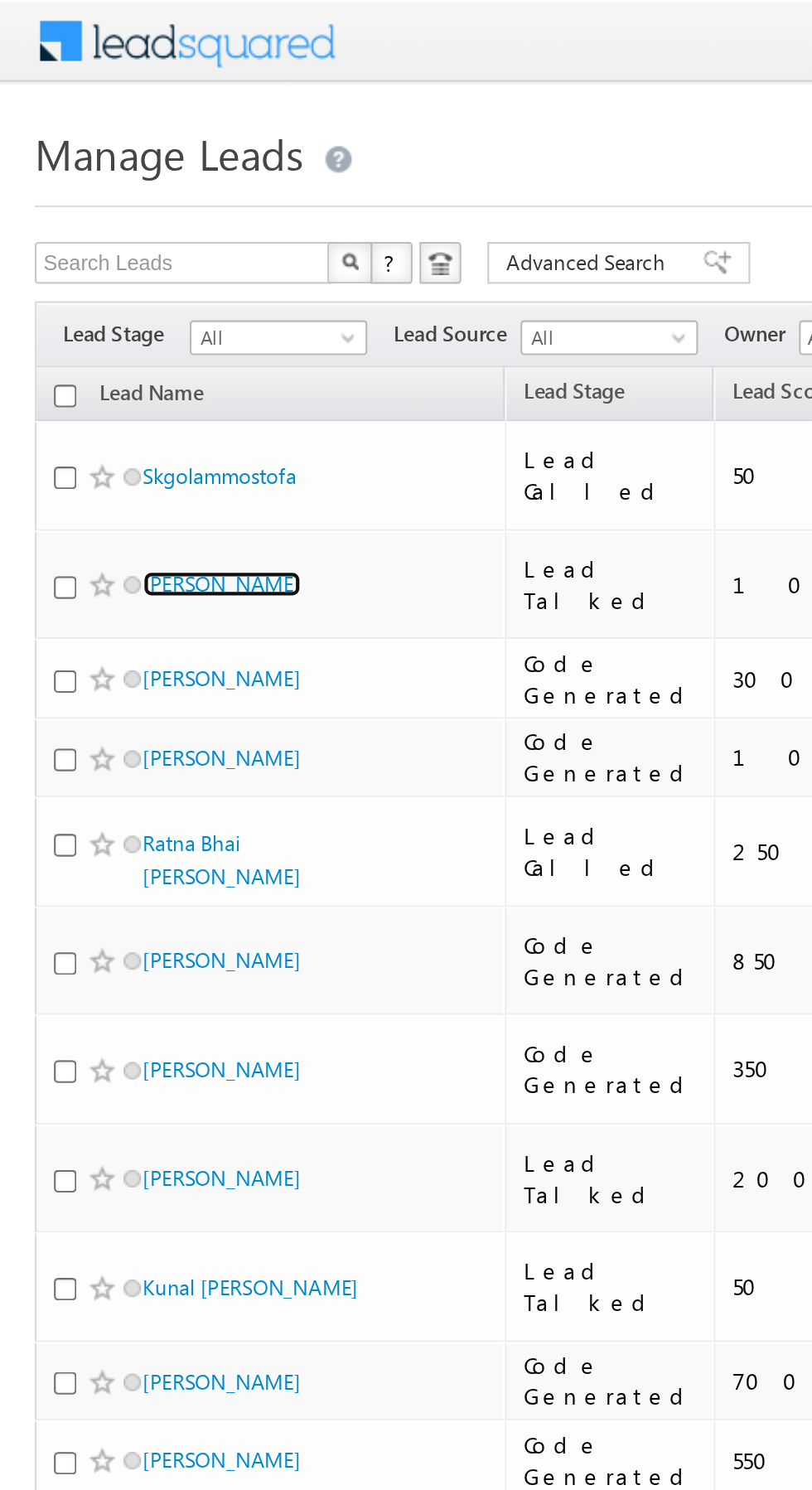
click at [98, 271] on link "[PERSON_NAME]" at bounding box center [106, 277] width 75 height 13
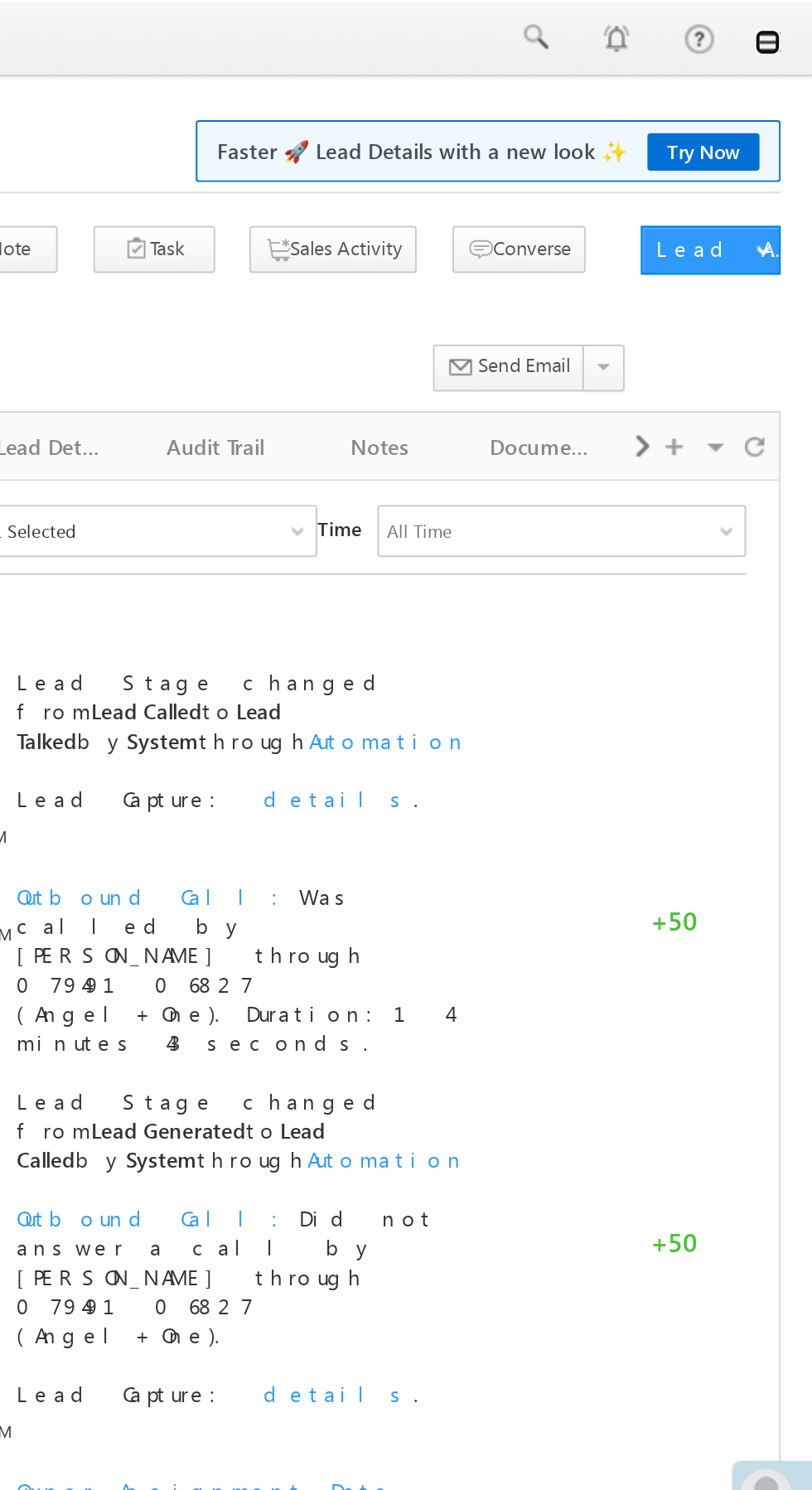
click at [790, 27] on link at bounding box center [789, 21] width 13 height 13
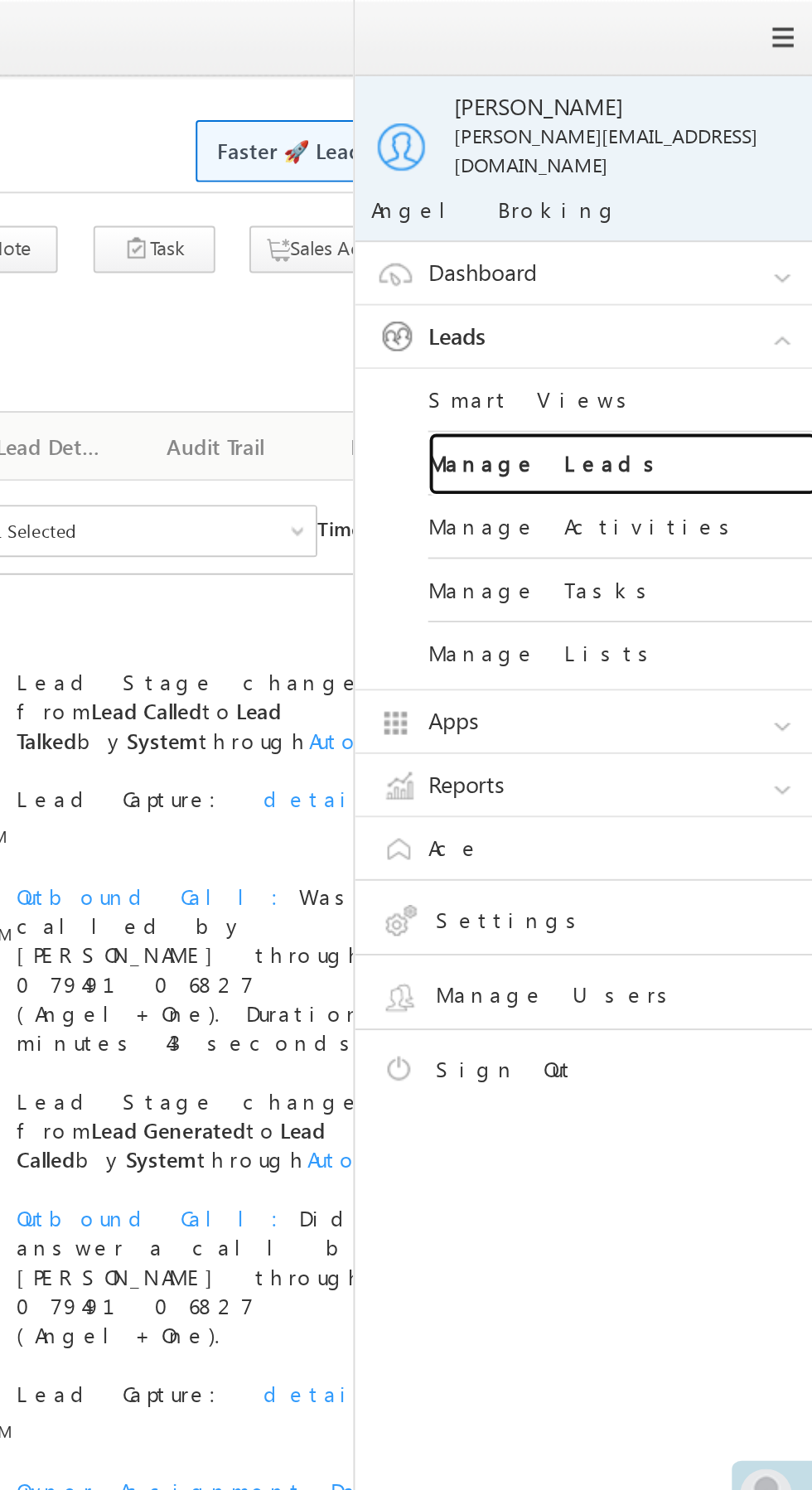
click at [734, 220] on link "Manage Leads" at bounding box center [715, 237] width 199 height 33
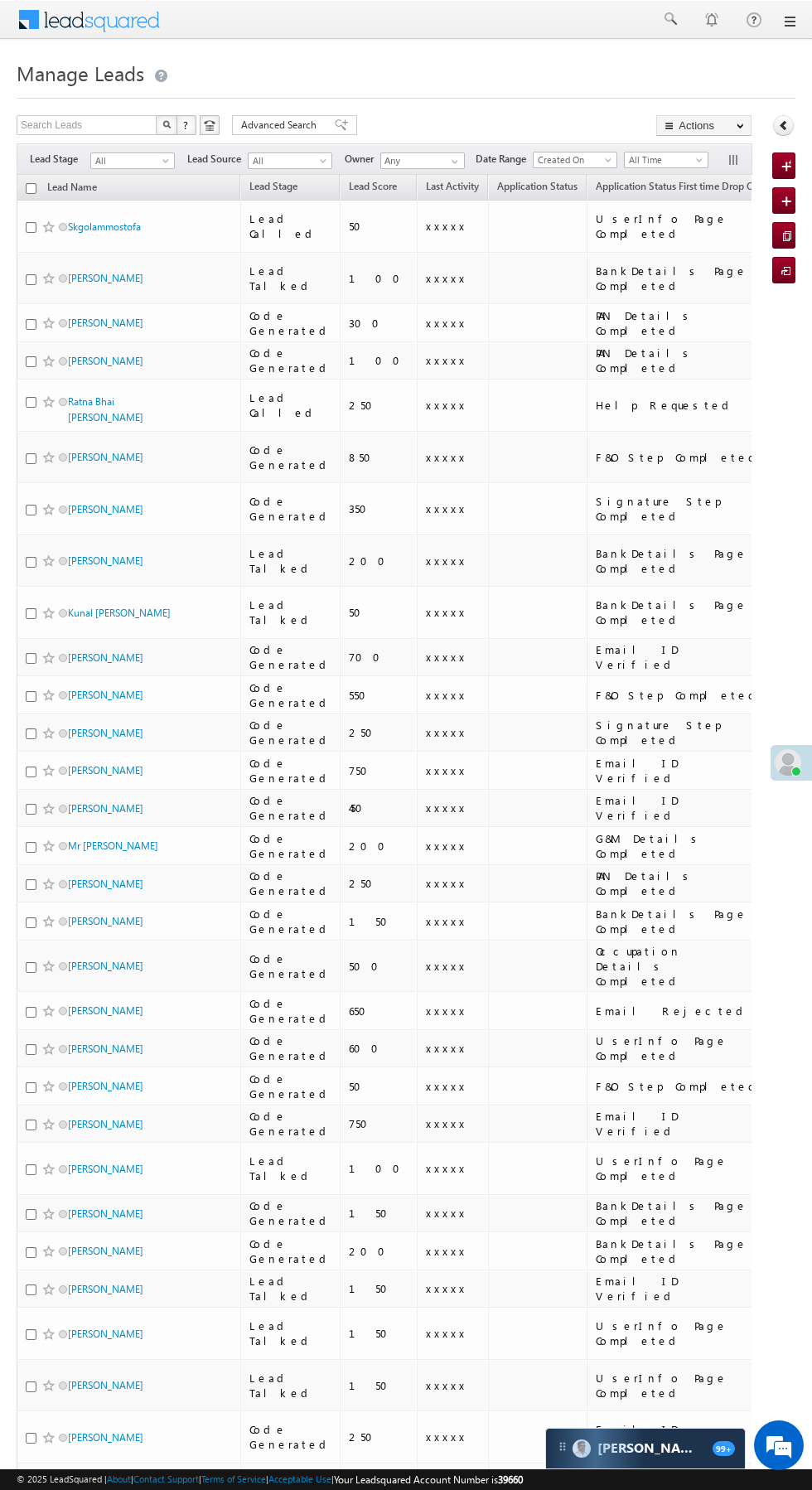
scroll to position [0, 14]
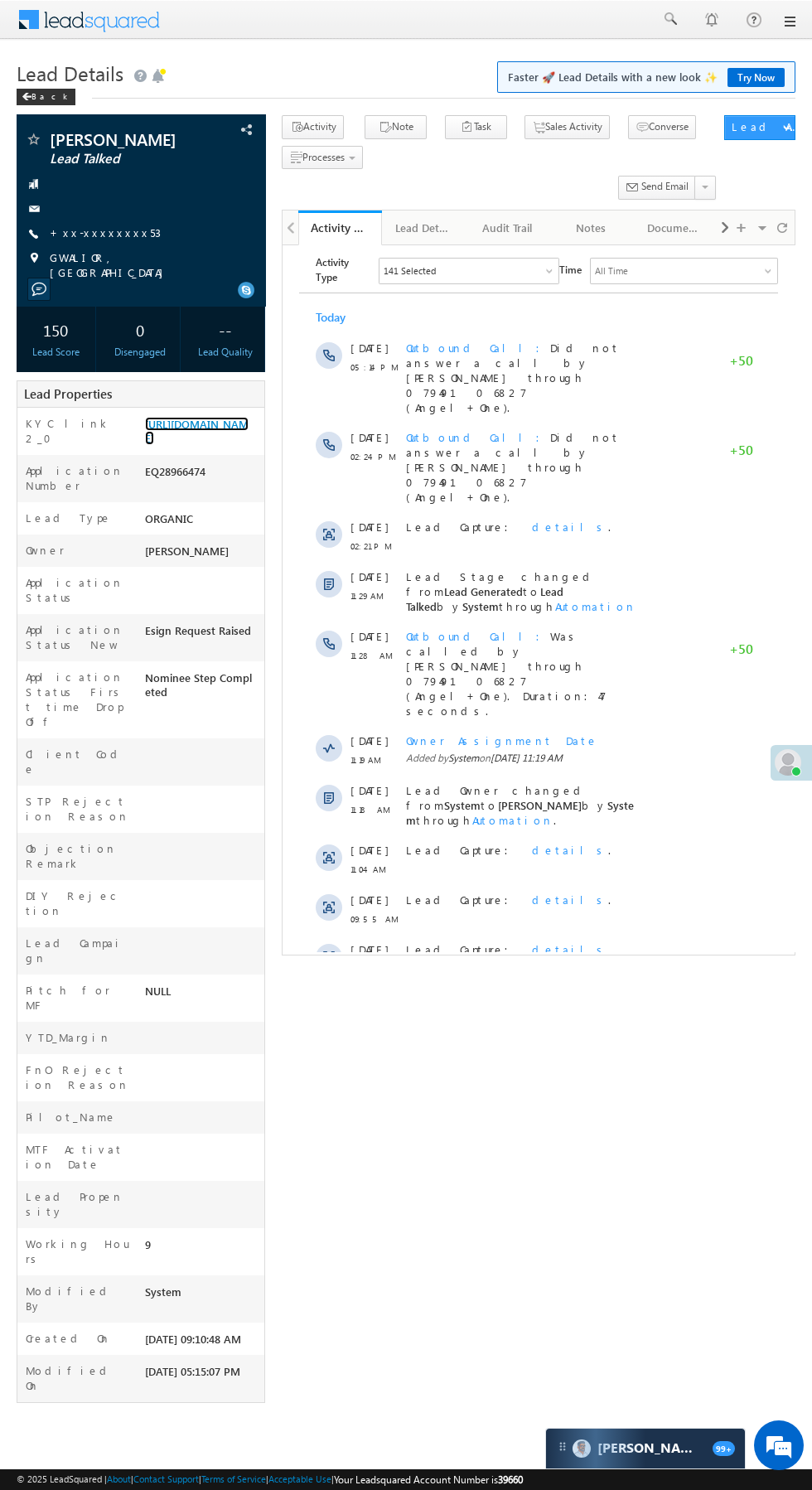
click at [211, 445] on link "https://angelbroking1-pk3em7sa.customui-test.leadsquared.com?leadId=f257a6e6-10…" at bounding box center [197, 430] width 104 height 28
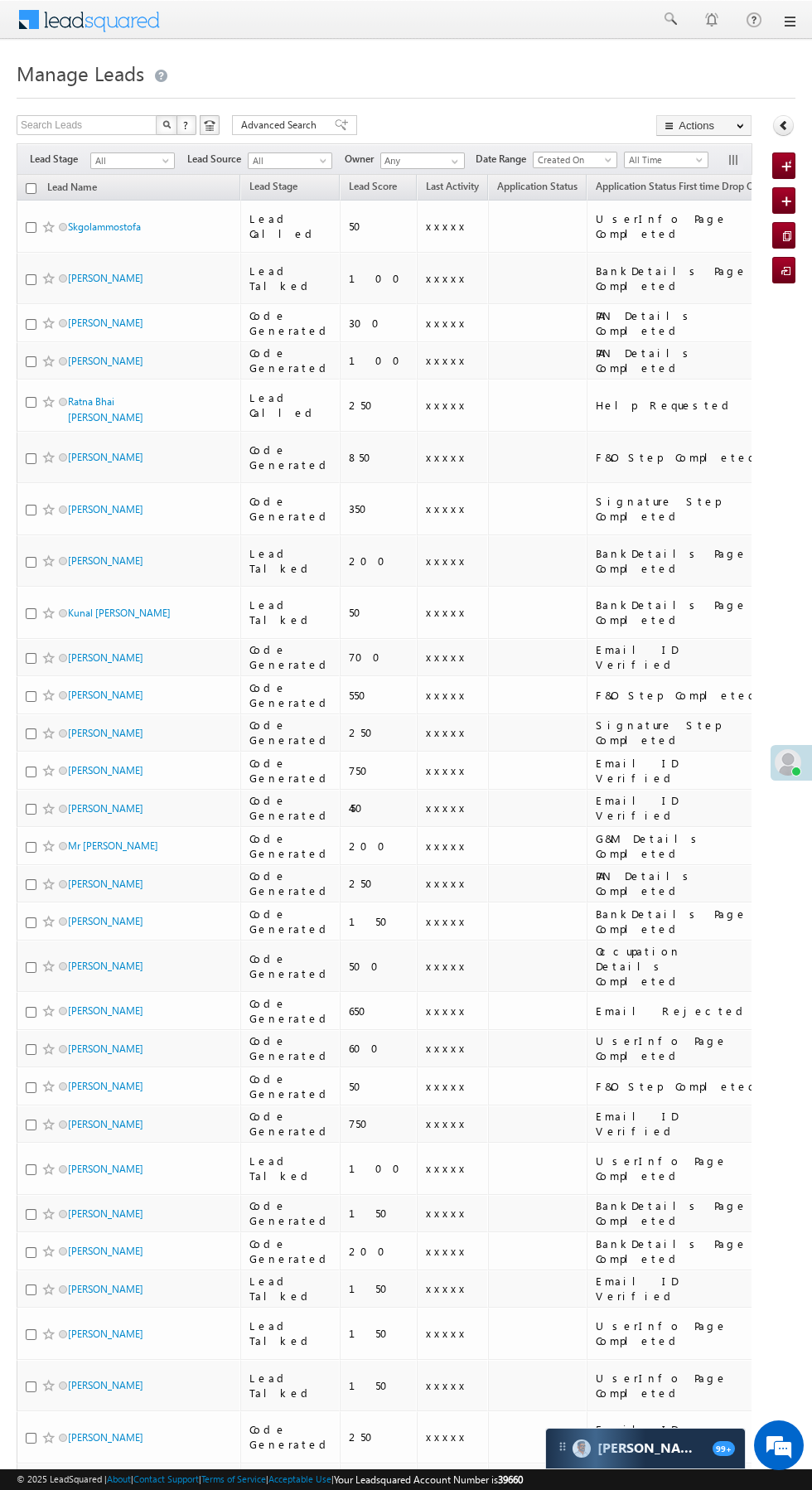
scroll to position [0, 6]
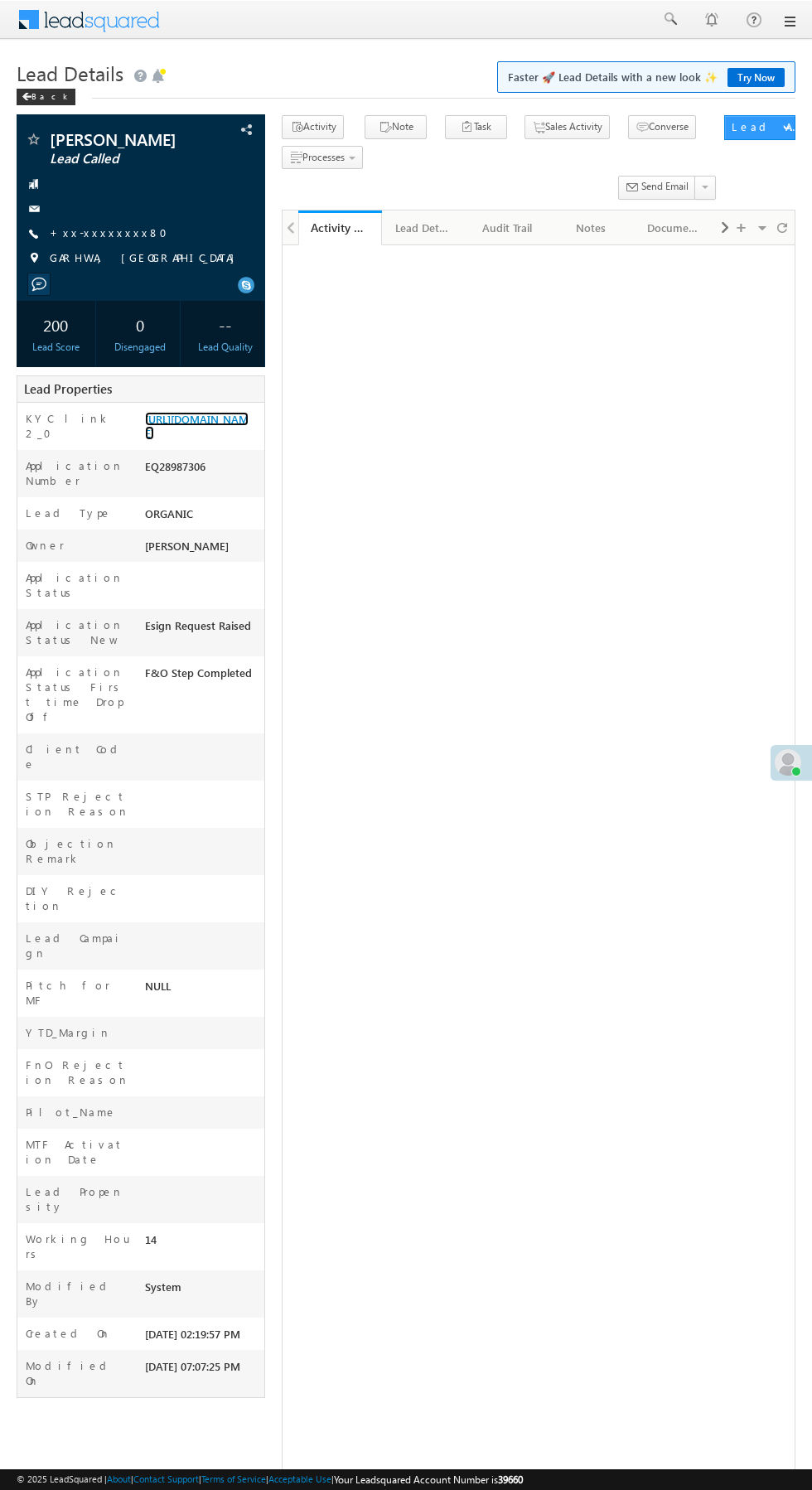
click at [213, 440] on link "[URL][DOMAIN_NAME]" at bounding box center [197, 425] width 104 height 28
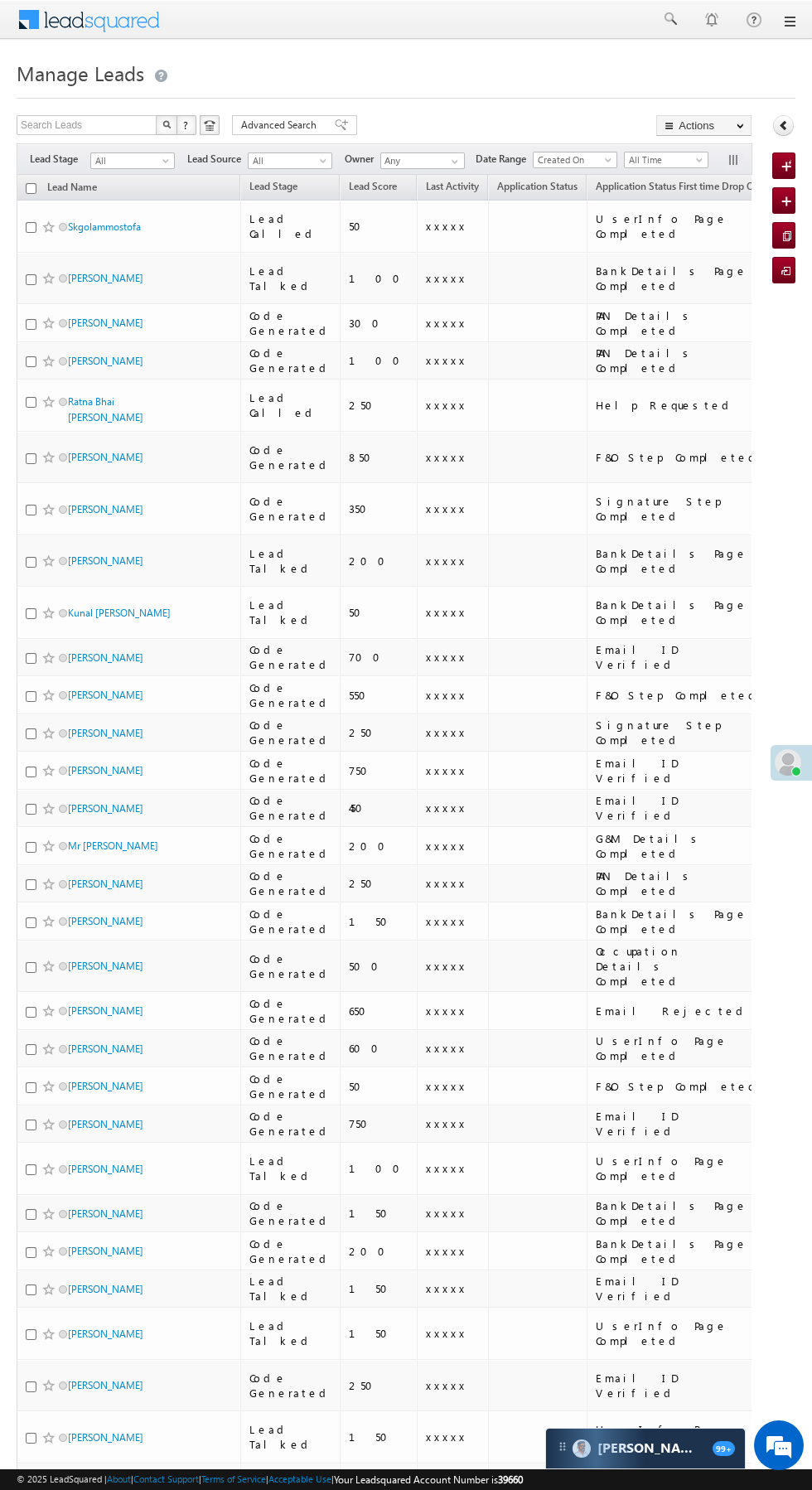
click at [787, 1402] on div "Search Leads X ? 1363 results found Advanced Search Advanced Search Advanced se…" at bounding box center [405, 1337] width 778 height 2443
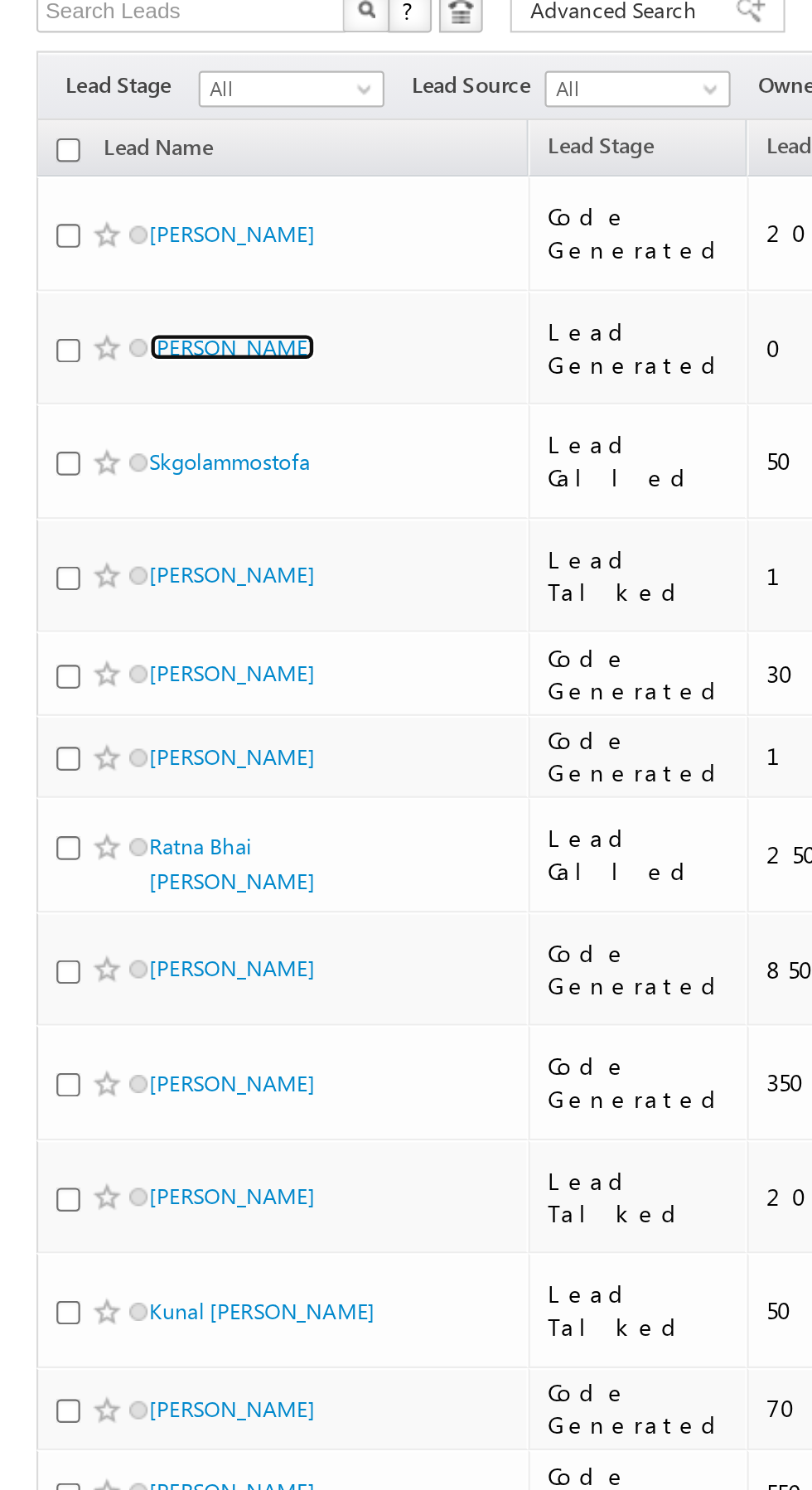
click at [108, 271] on link "[PERSON_NAME]" at bounding box center [106, 277] width 75 height 13
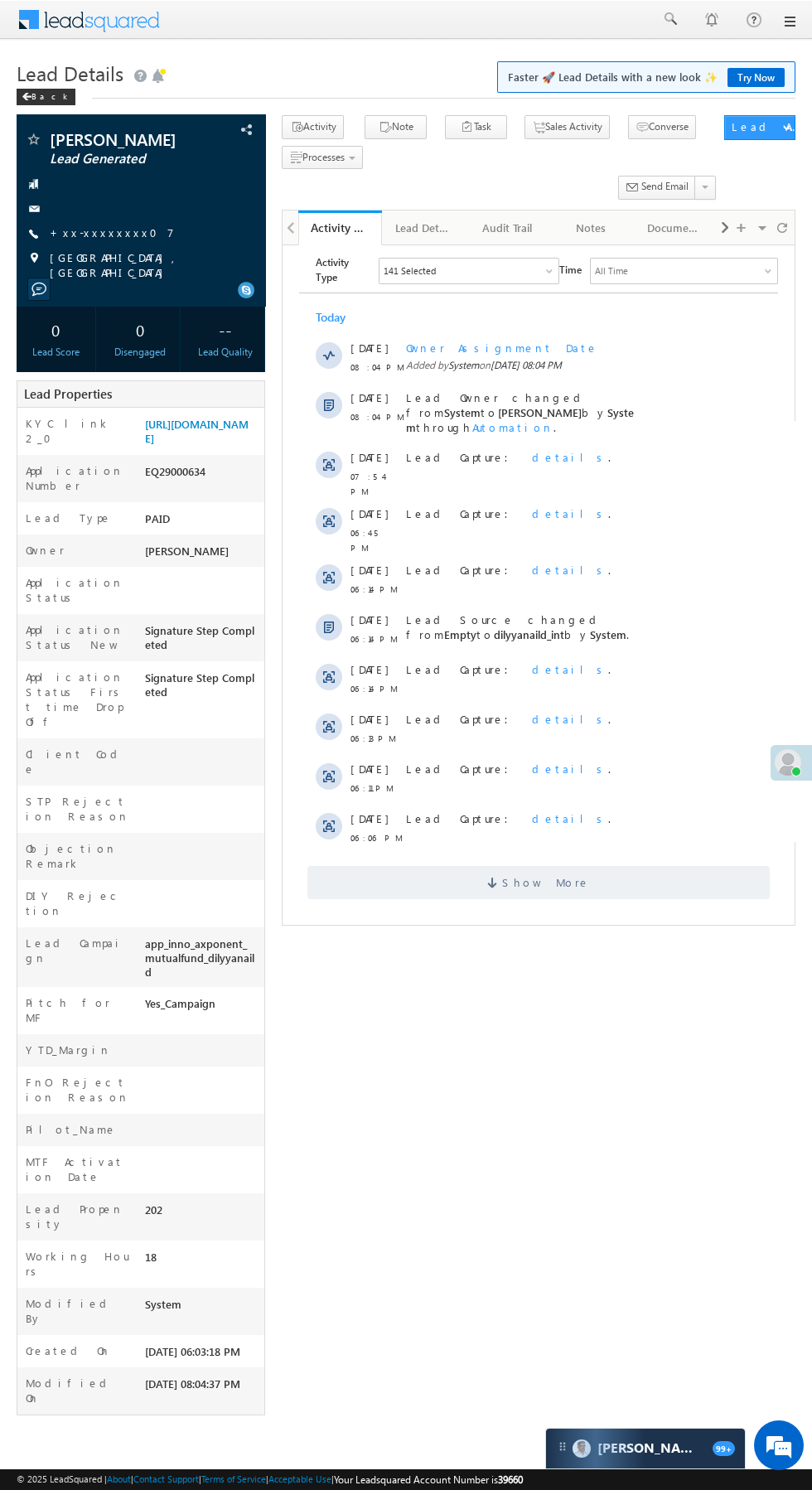
click at [110, 231] on link "+xx-xxxxxxxx07" at bounding box center [112, 232] width 124 height 14
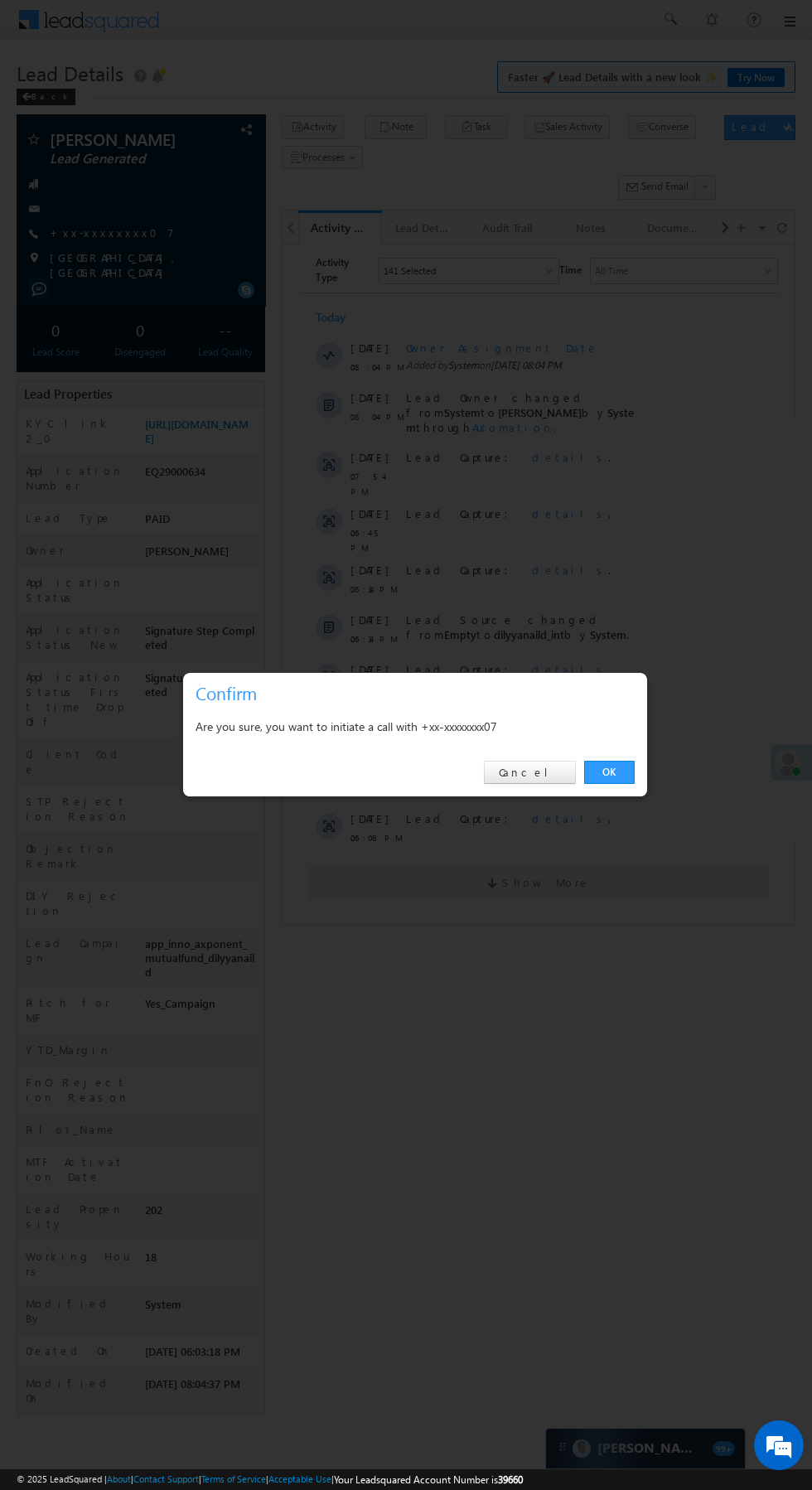
click at [610, 772] on link "OK" at bounding box center [609, 772] width 51 height 23
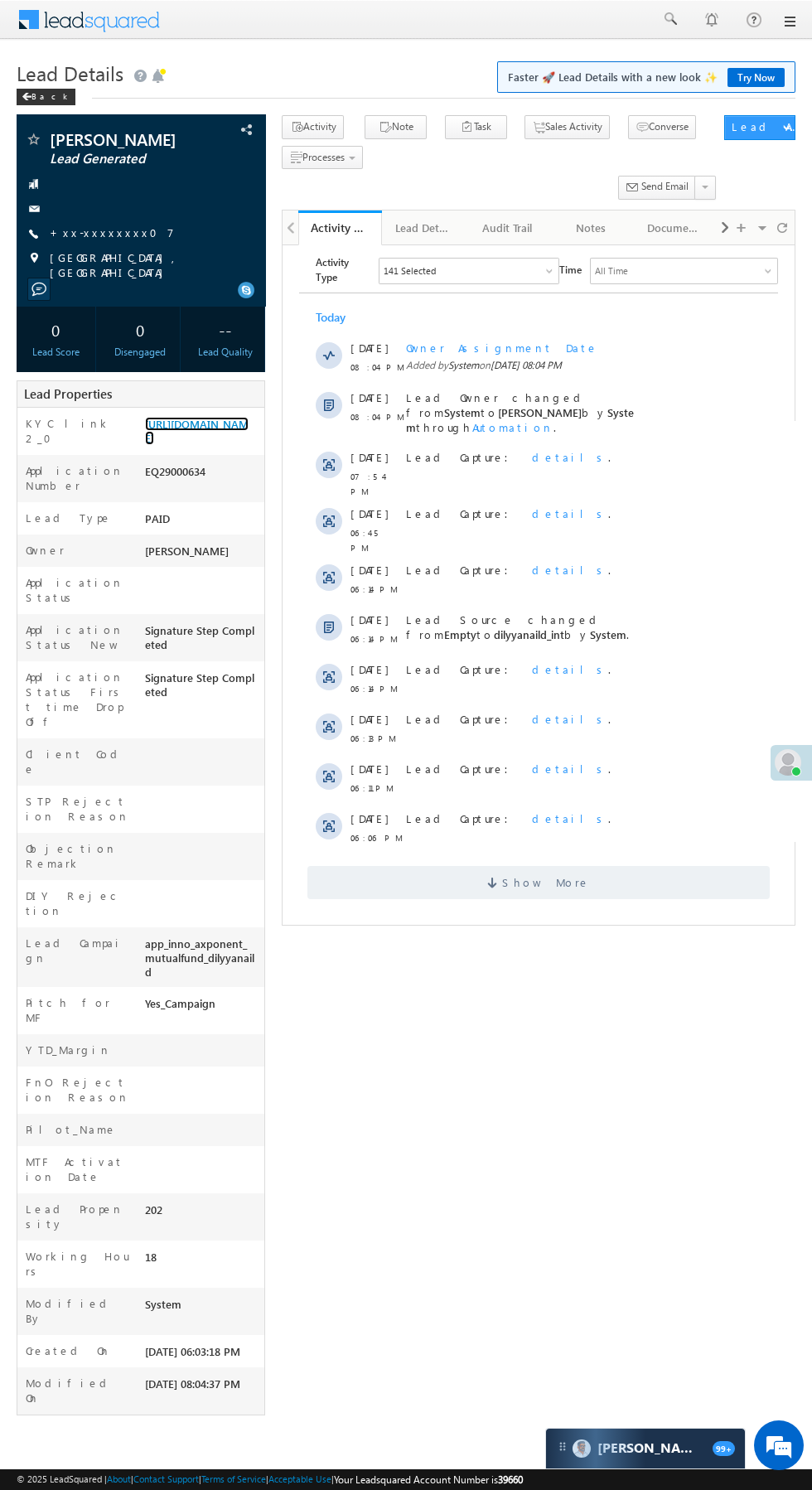
click at [202, 445] on link "https://angelbroking1-pk3em7sa.customui-test.leadsquared.com?leadId=7079cdfe-01…" at bounding box center [197, 430] width 104 height 28
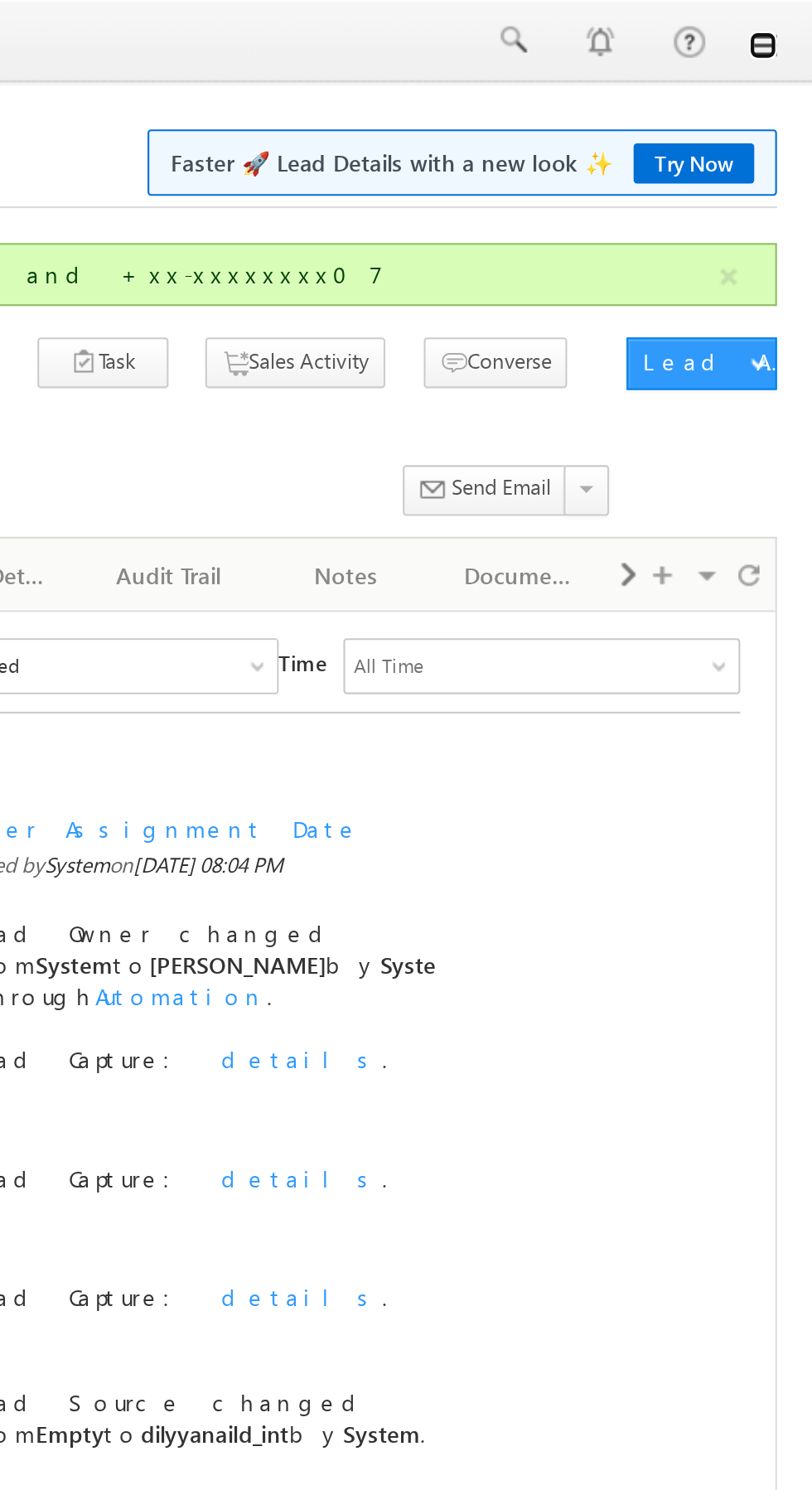
click at [792, 21] on link at bounding box center [789, 21] width 13 height 13
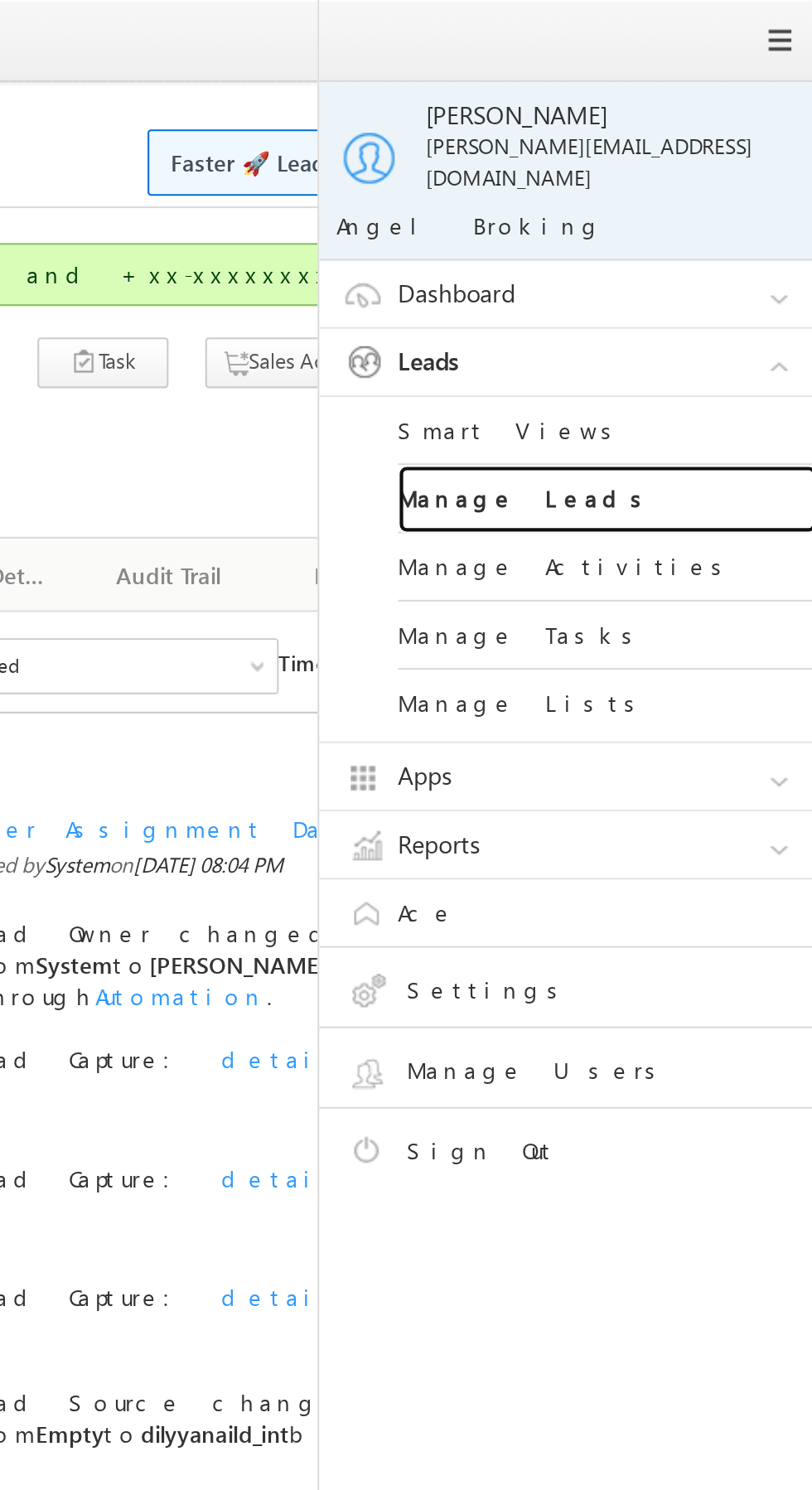
click at [725, 220] on link "Manage Leads" at bounding box center [715, 237] width 199 height 33
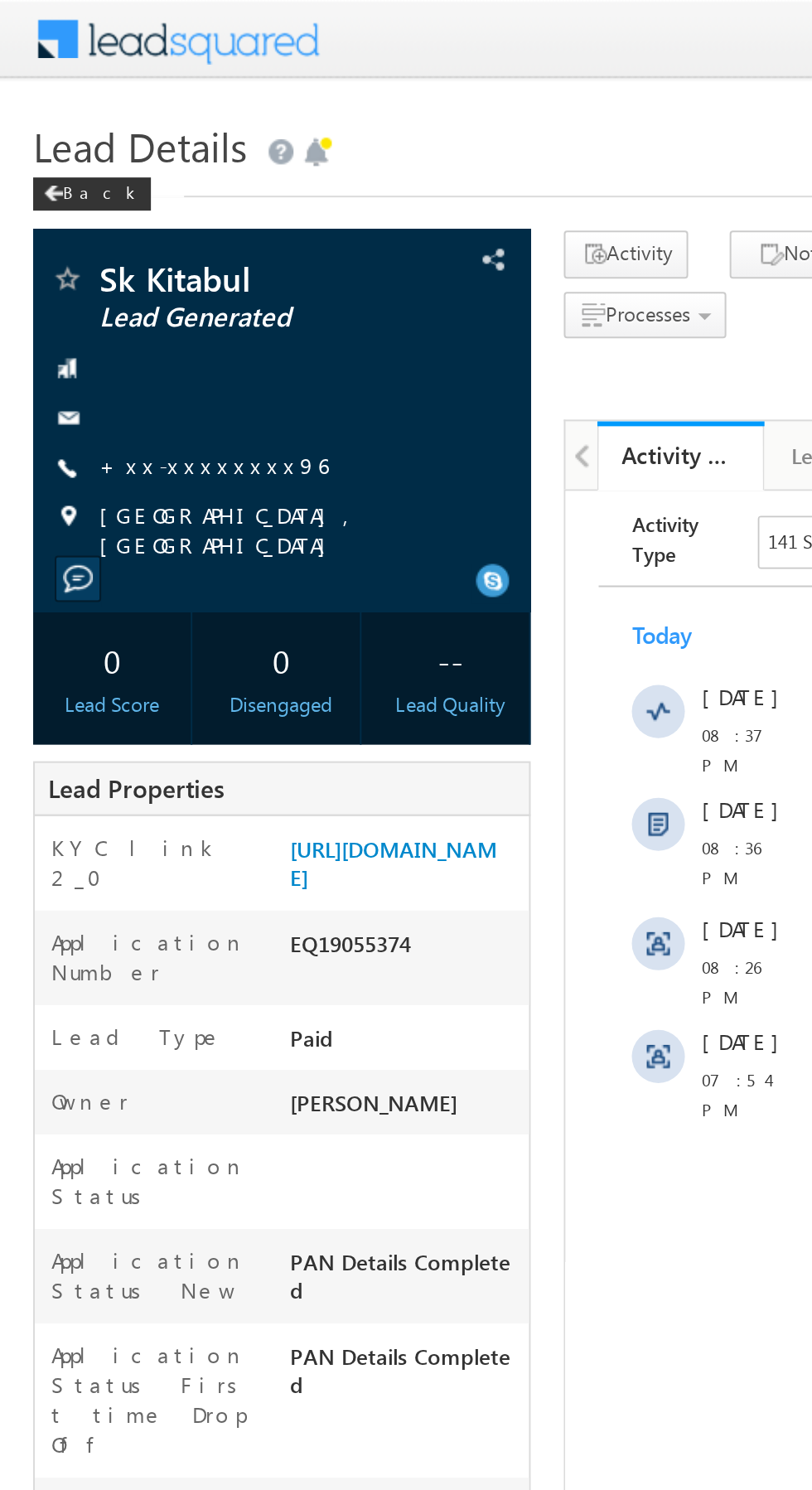
click at [92, 234] on link "+xx-xxxxxxxx96" at bounding box center [107, 232] width 114 height 14
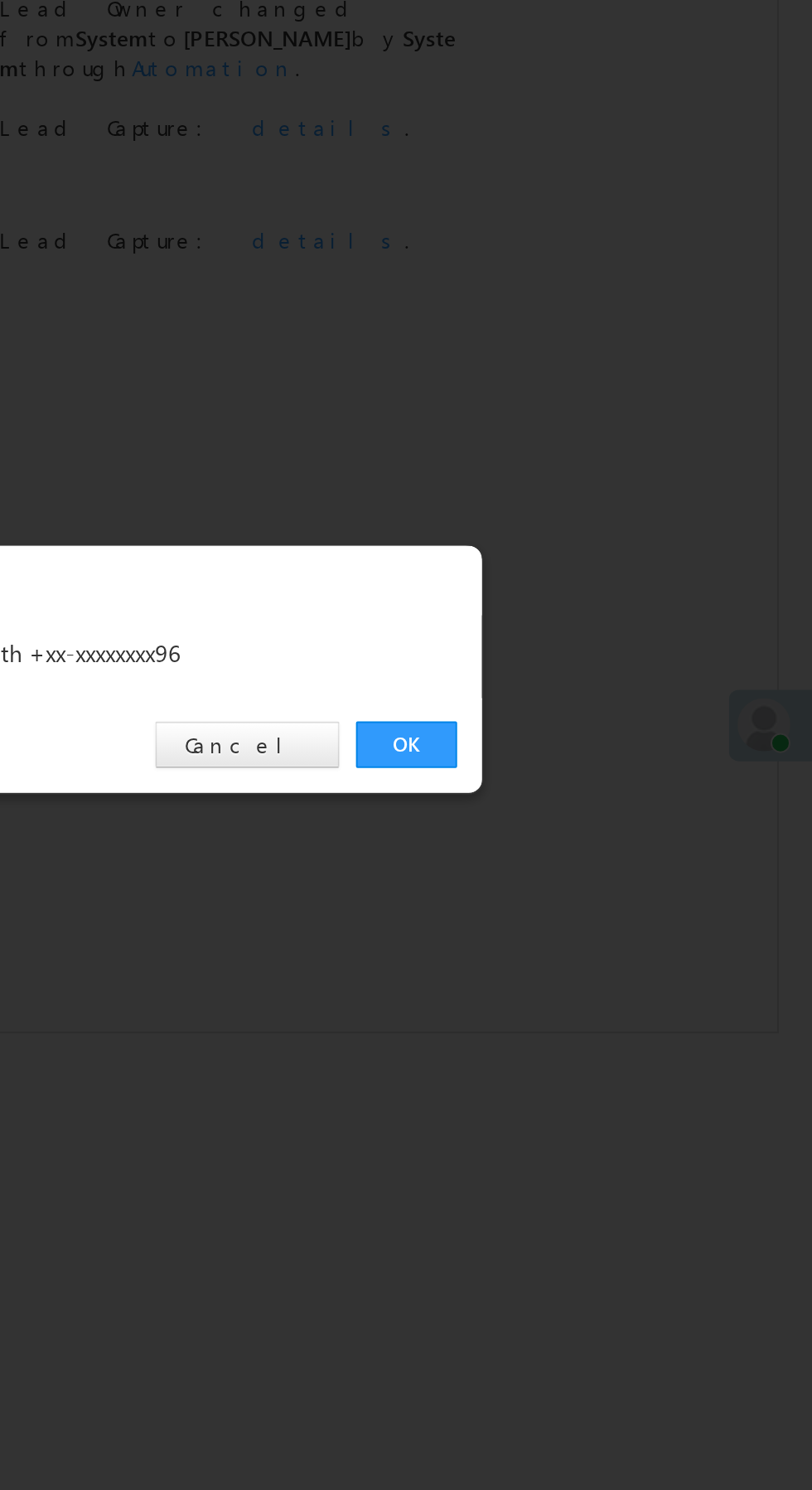
click at [616, 775] on link "OK" at bounding box center [609, 772] width 51 height 23
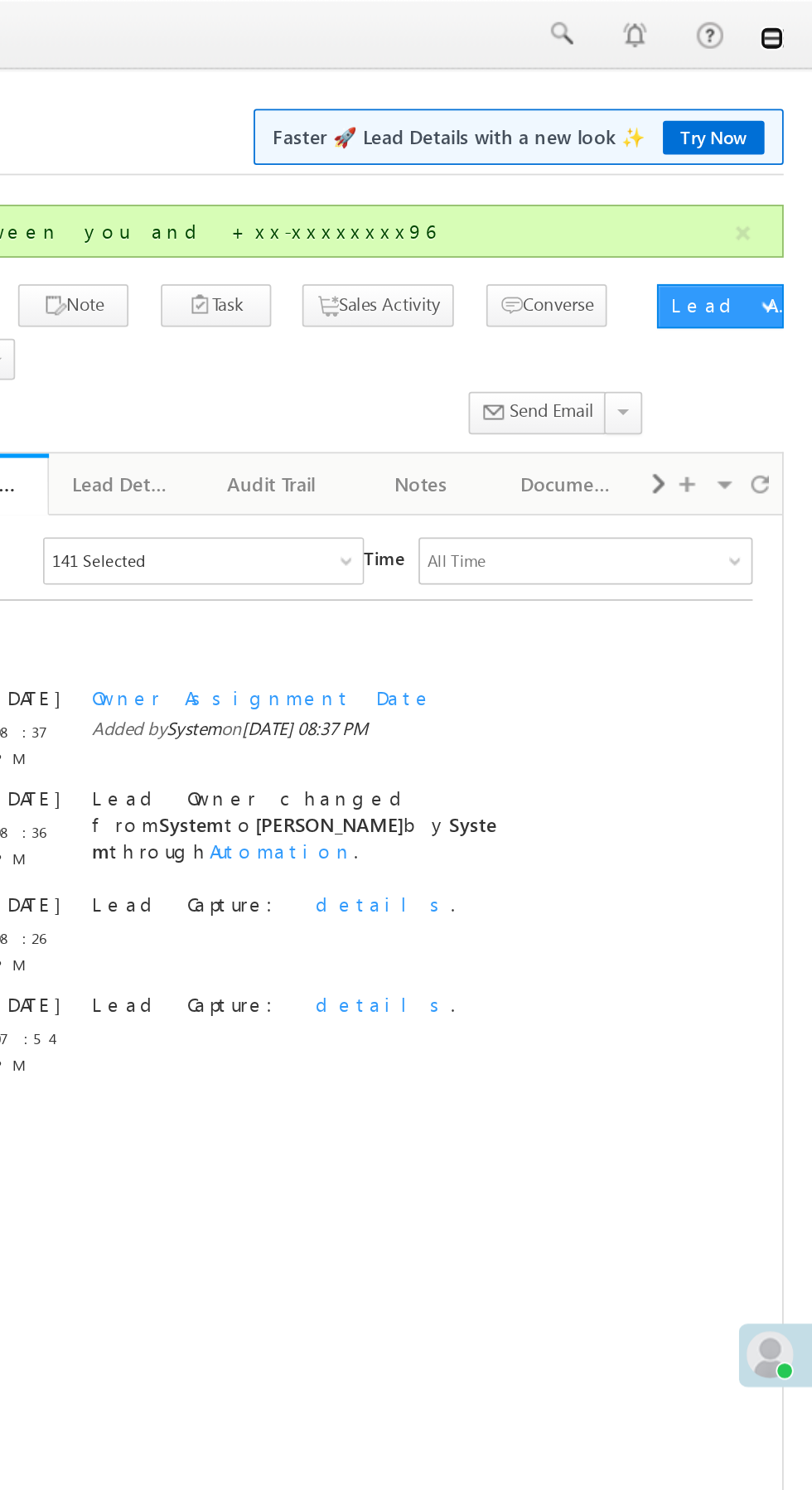
click at [788, 25] on link at bounding box center [789, 21] width 13 height 13
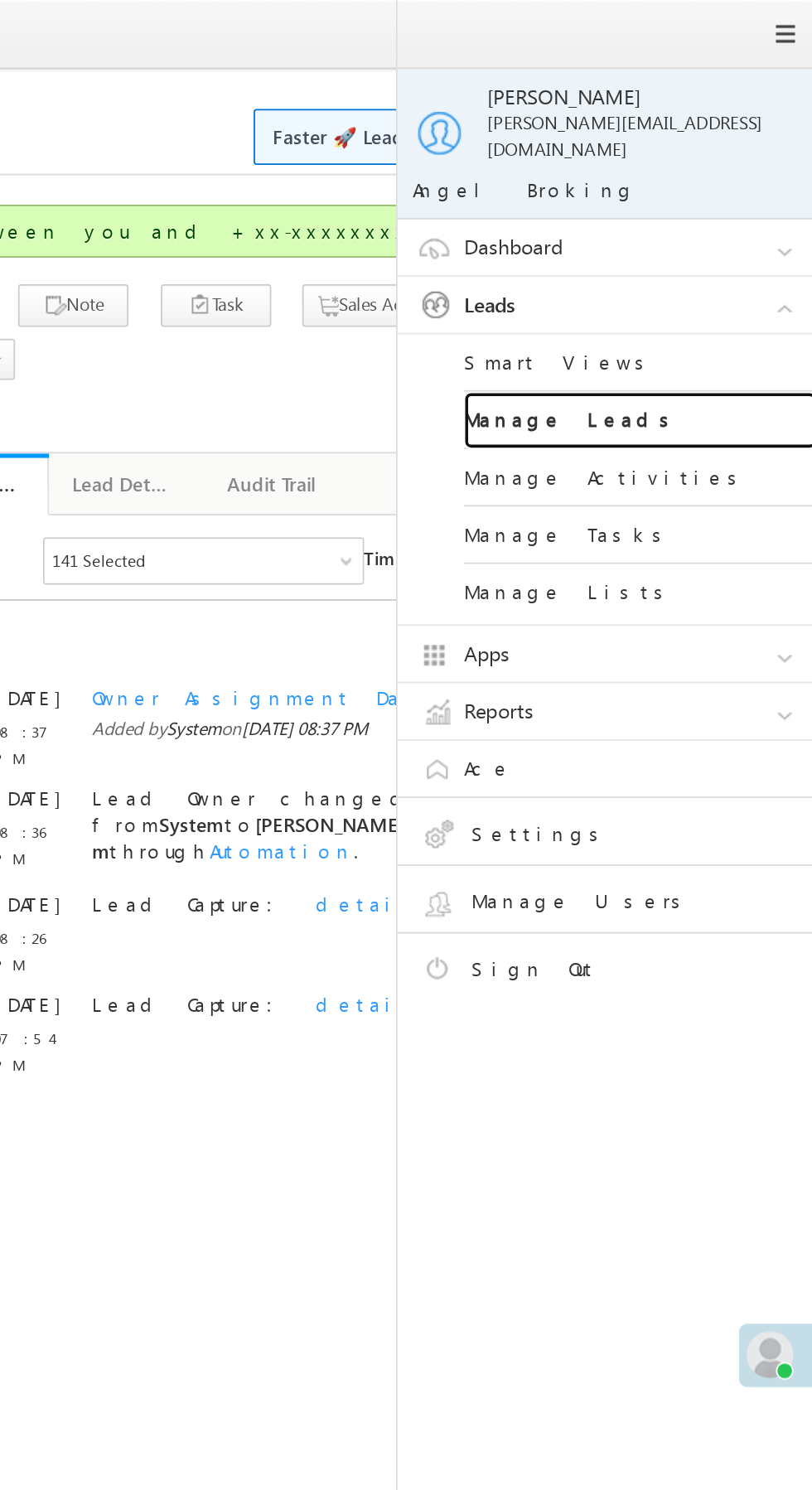
click at [728, 231] on link "Manage Leads" at bounding box center [715, 237] width 199 height 33
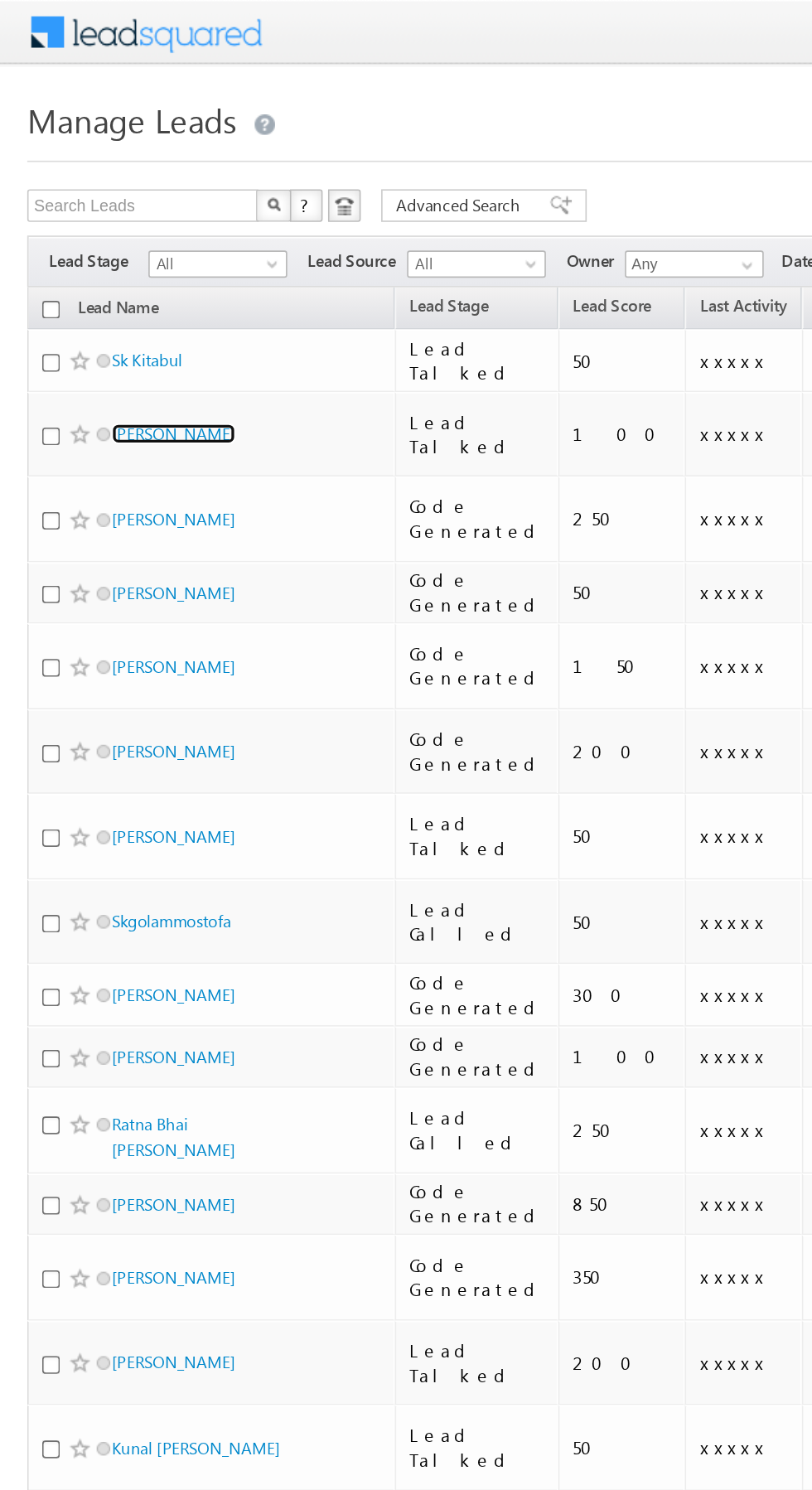
click at [103, 263] on link "[PERSON_NAME]" at bounding box center [106, 264] width 75 height 13
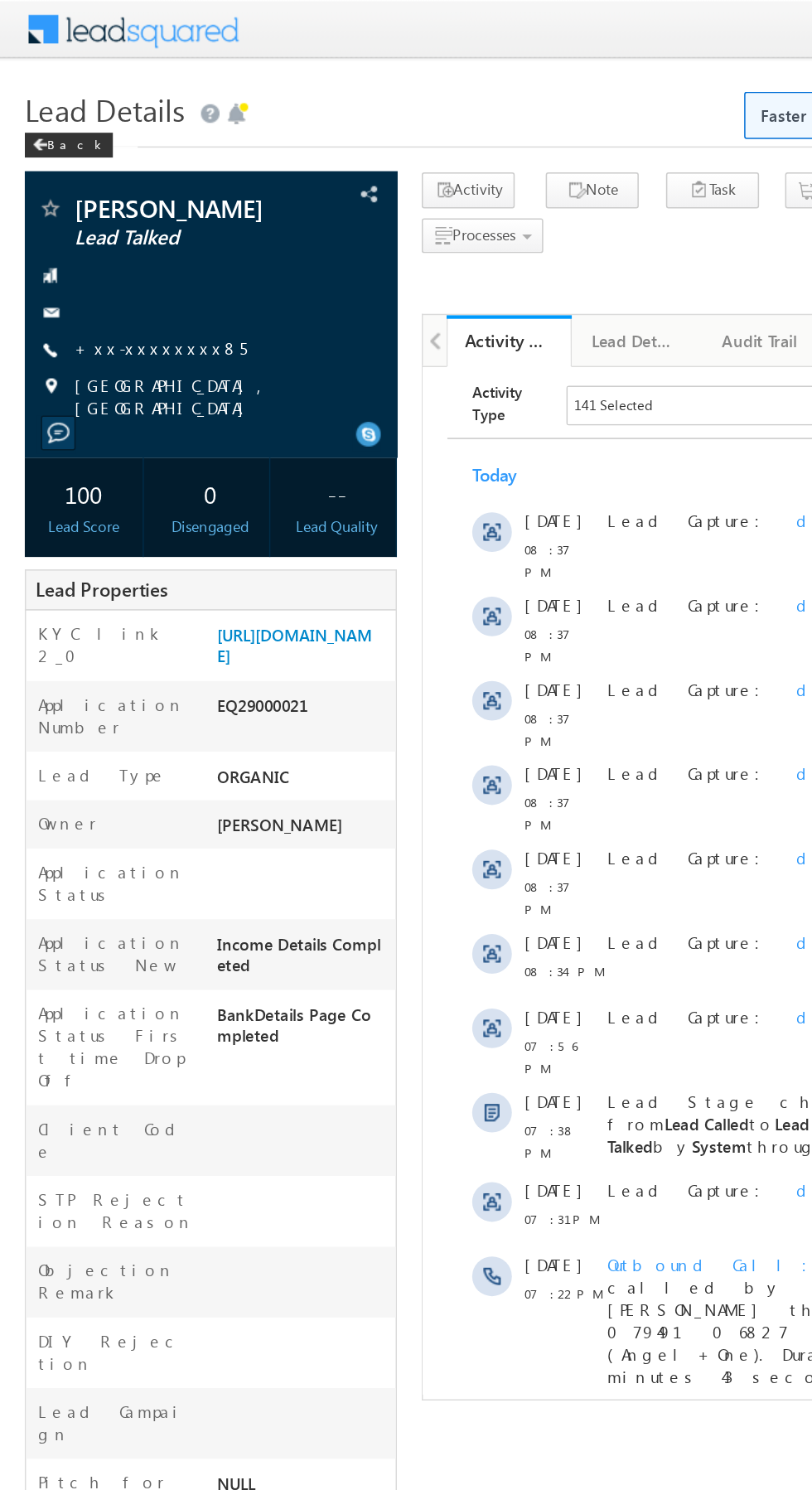
click at [98, 238] on link "+xx-xxxxxxxx85" at bounding box center [108, 232] width 115 height 14
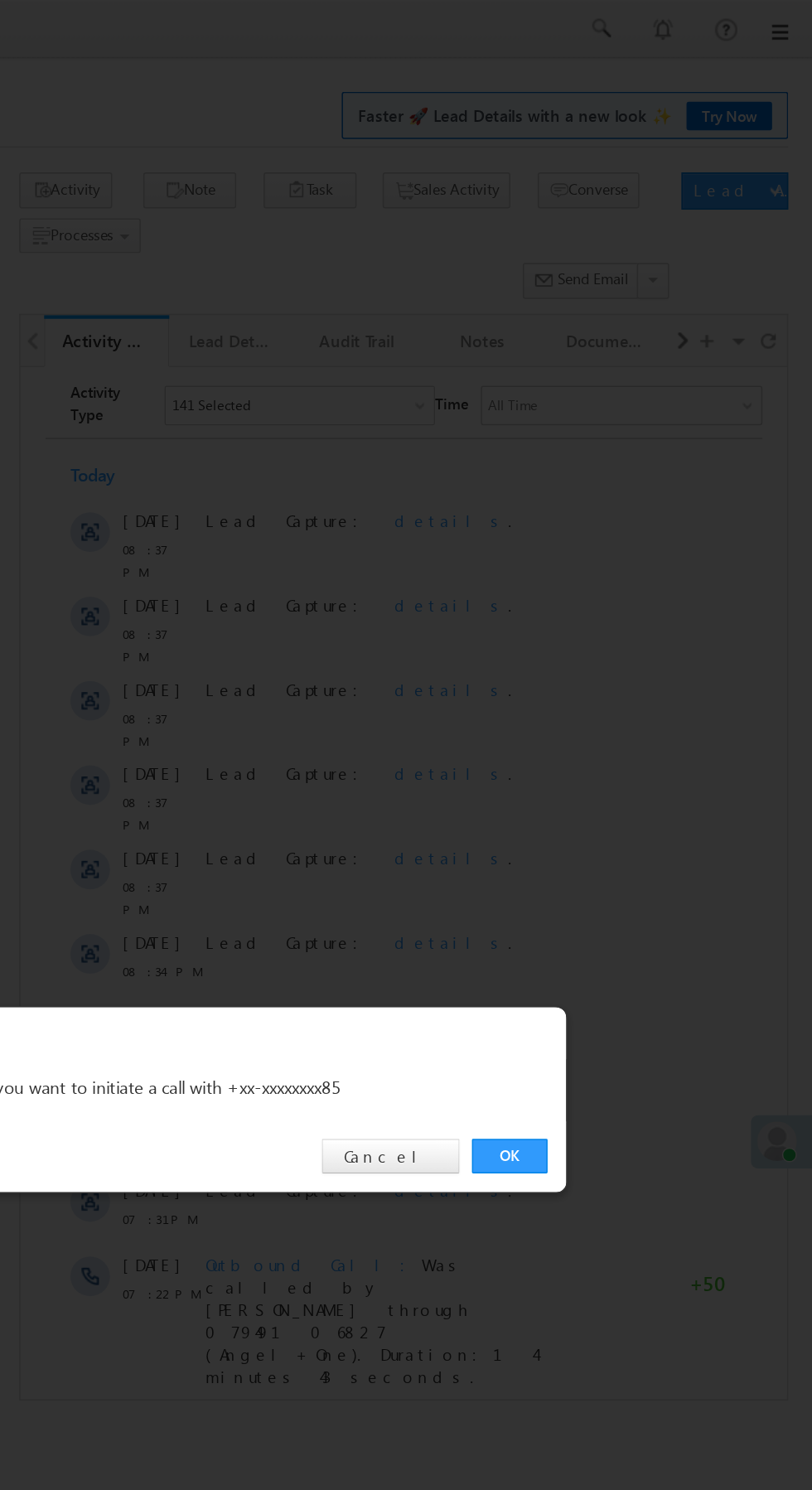
click at [631, 781] on link "OK" at bounding box center [609, 772] width 51 height 23
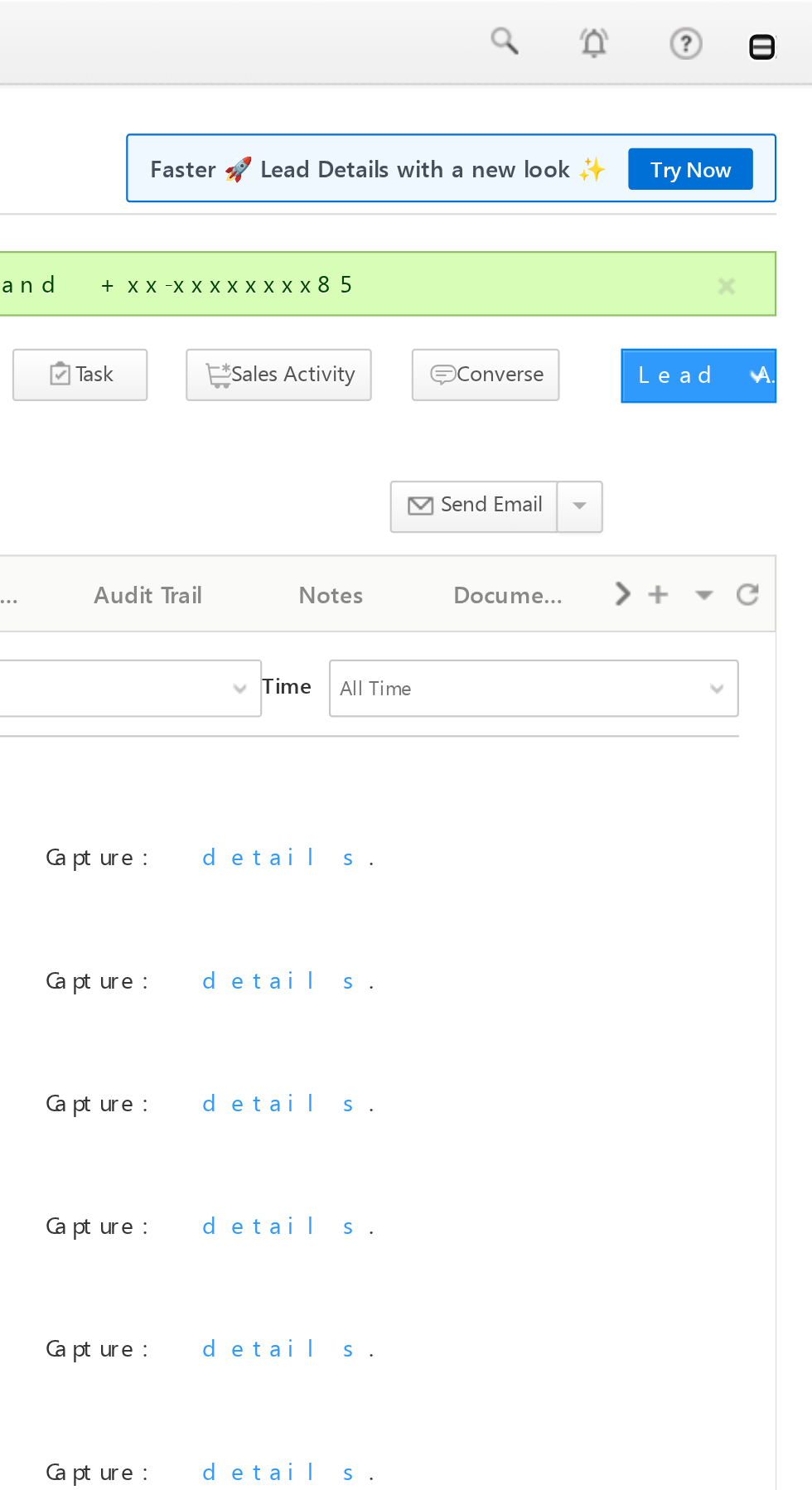
click at [793, 27] on link at bounding box center [789, 21] width 13 height 13
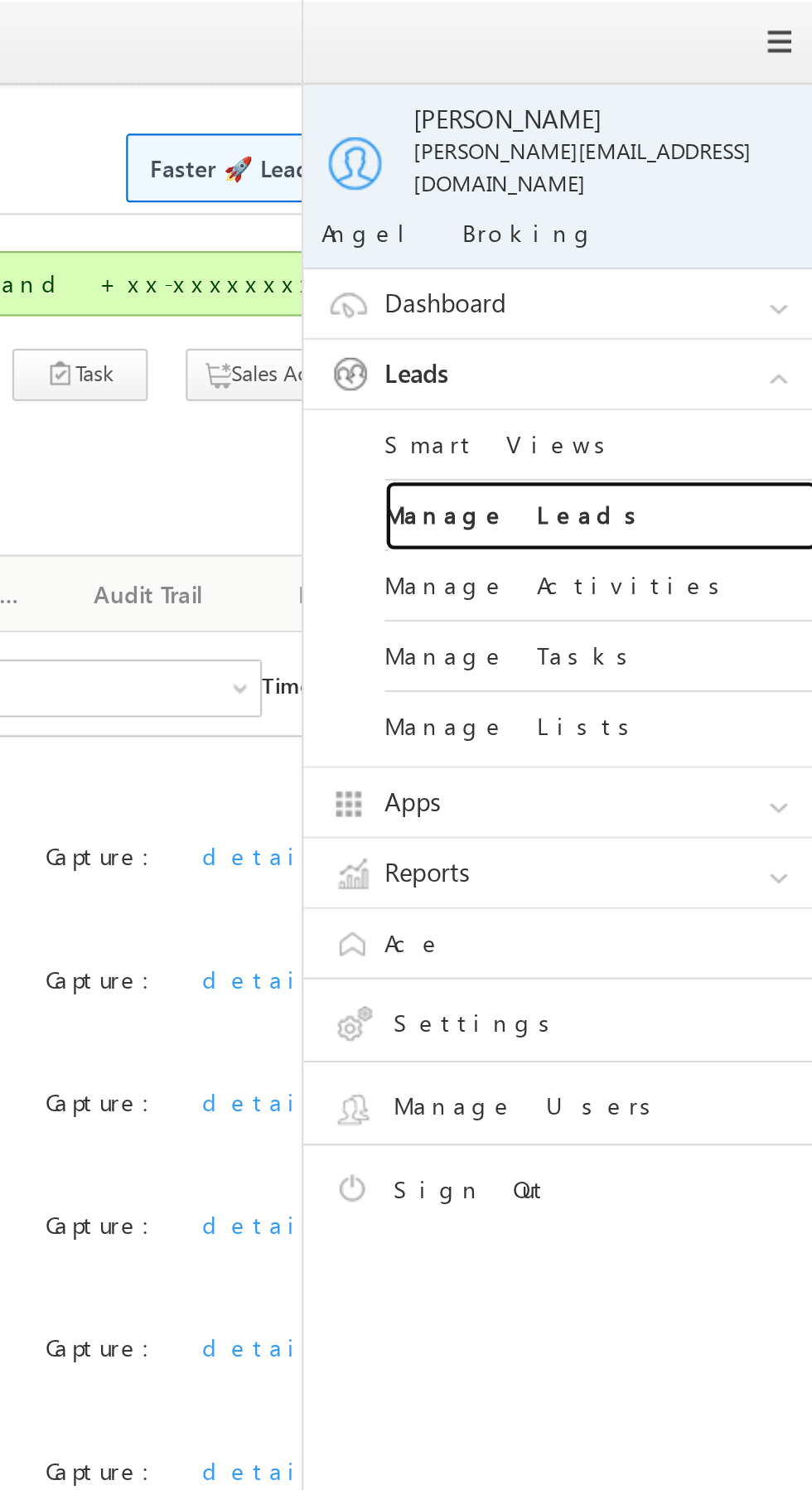
click at [740, 229] on link "Manage Leads" at bounding box center [715, 237] width 199 height 33
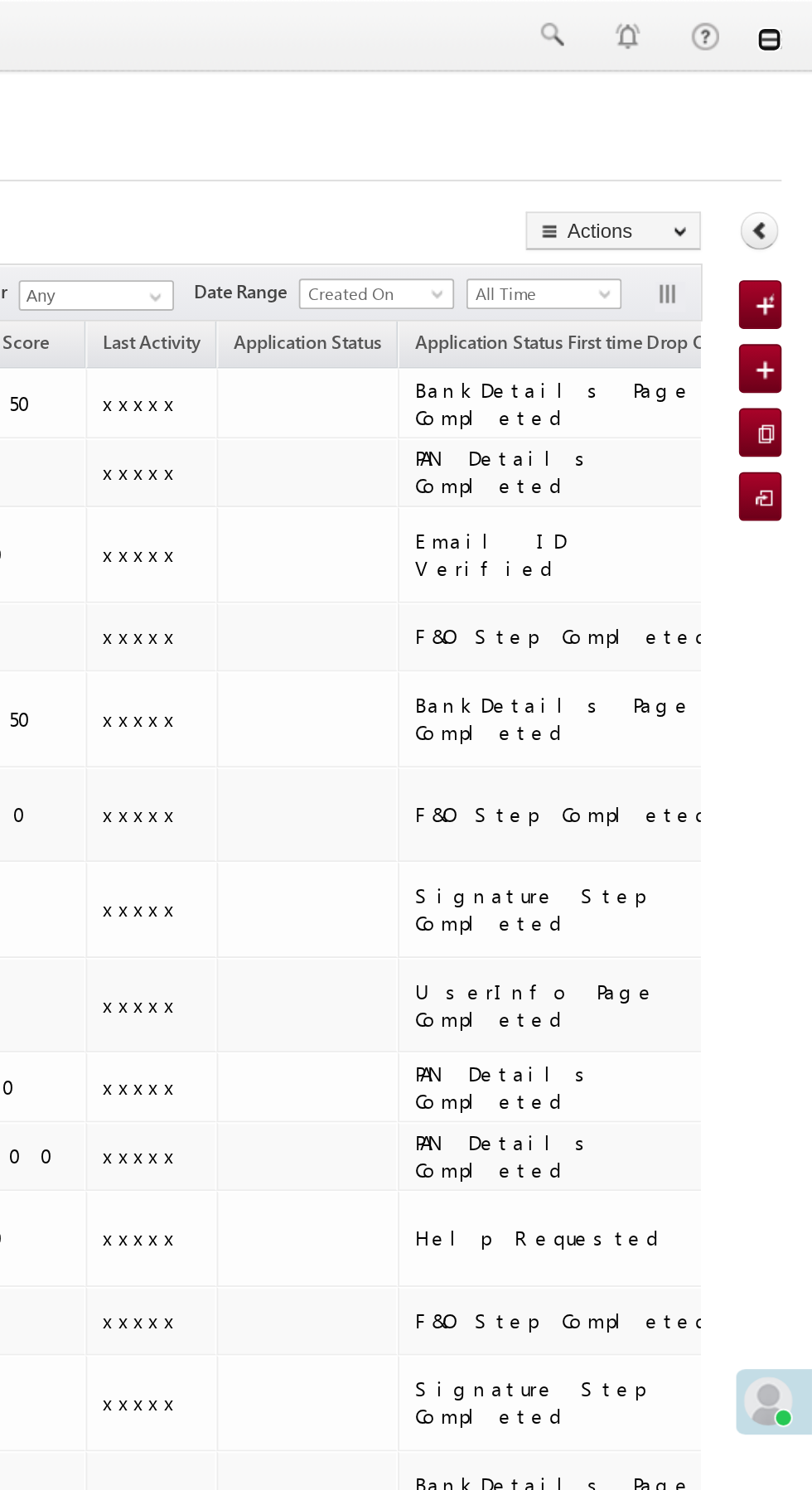
click at [788, 23] on link at bounding box center [789, 21] width 13 height 13
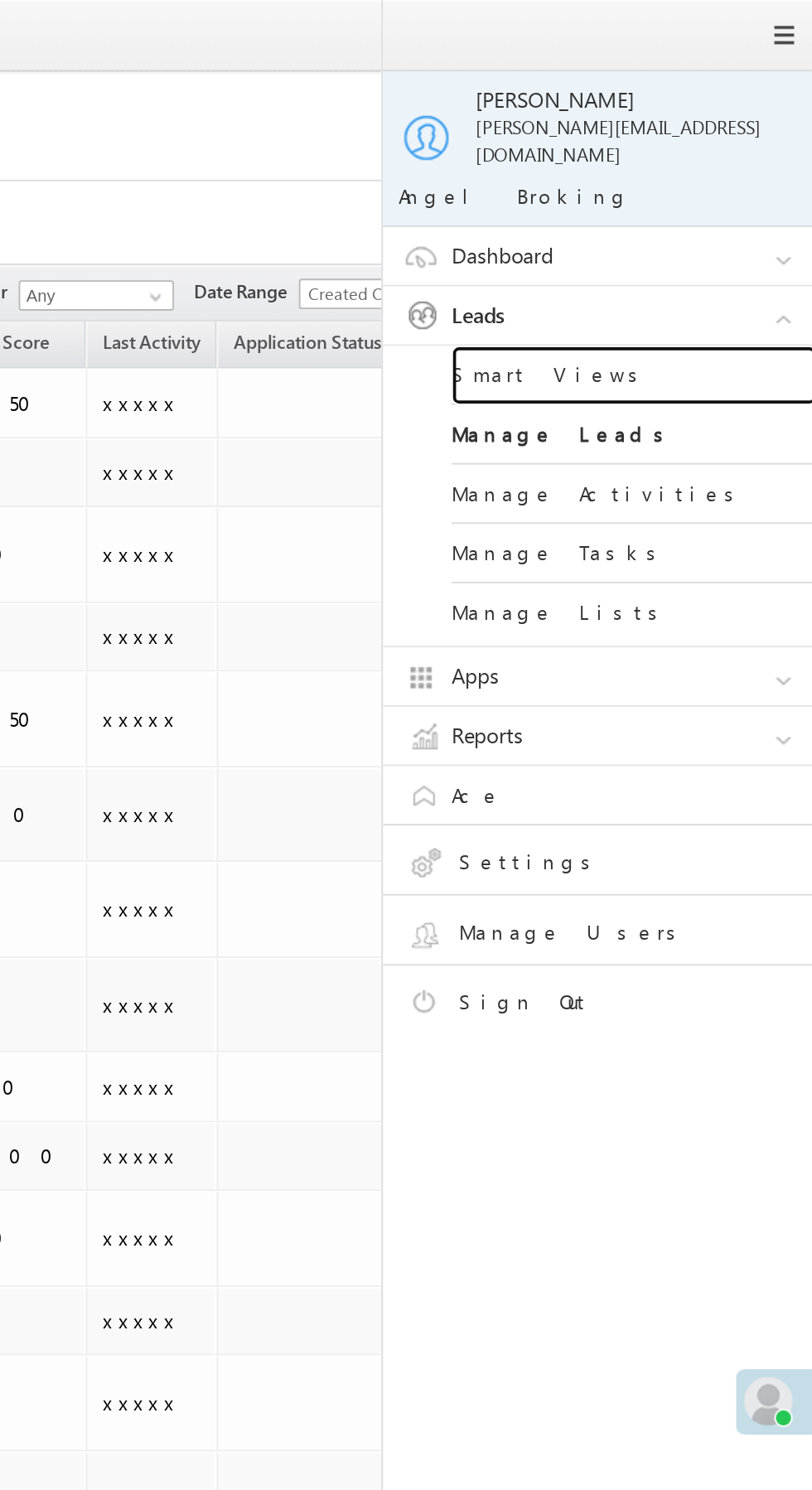
click at [724, 190] on link "Smart Views" at bounding box center [715, 204] width 199 height 33
